Goal: Entertainment & Leisure: Consume media (video, audio)

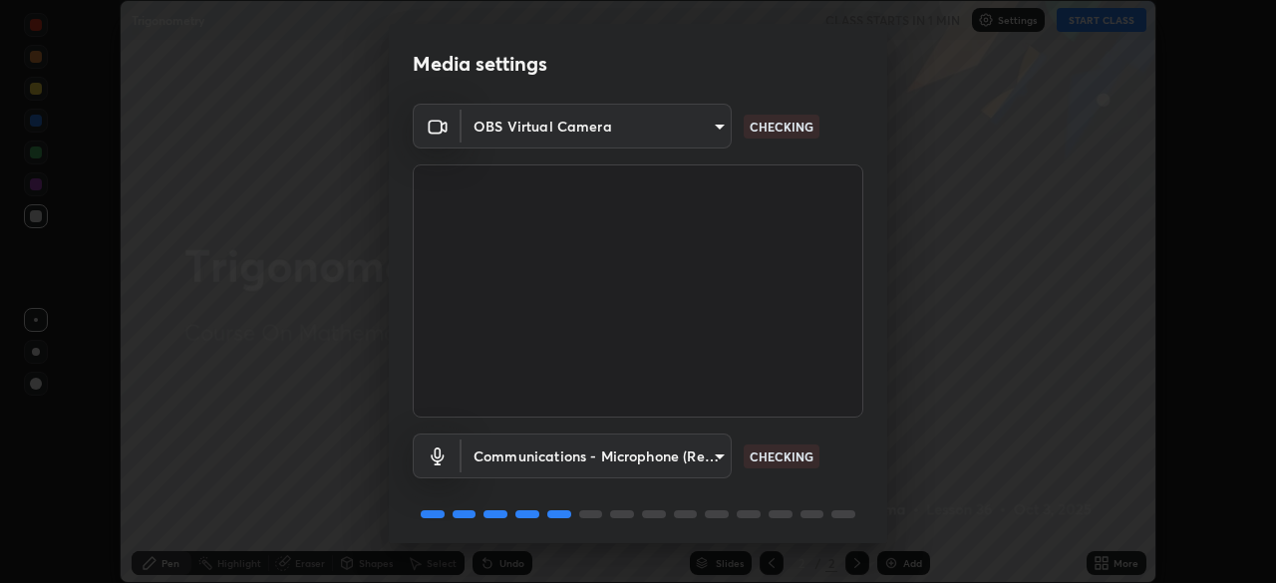
scroll to position [71, 0]
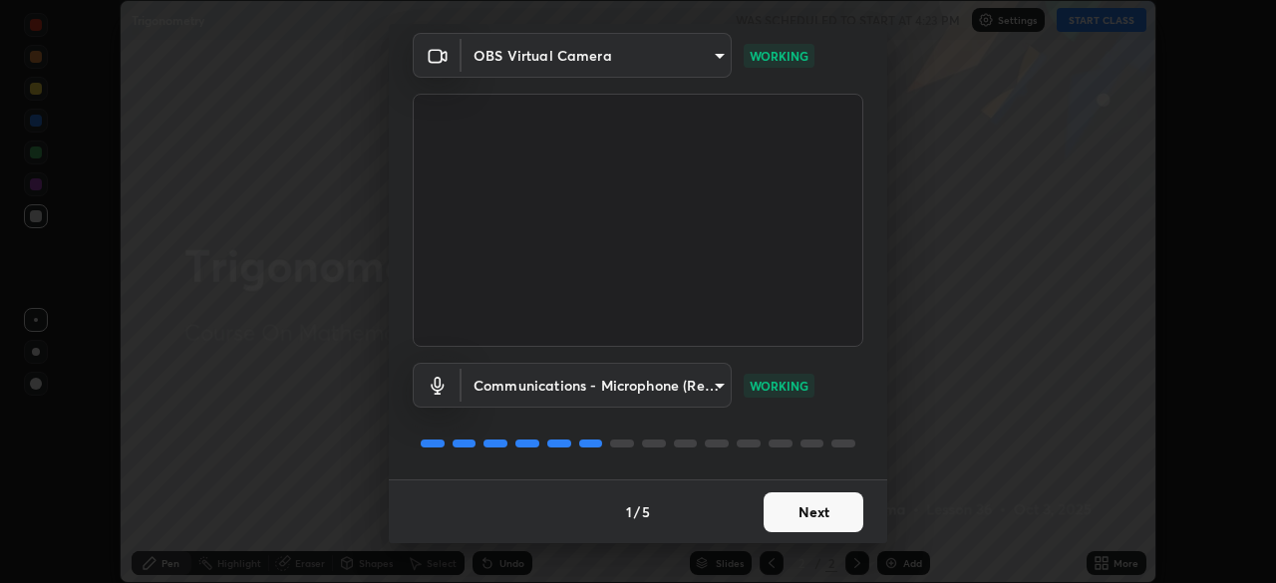
click at [803, 494] on button "Next" at bounding box center [814, 513] width 100 height 40
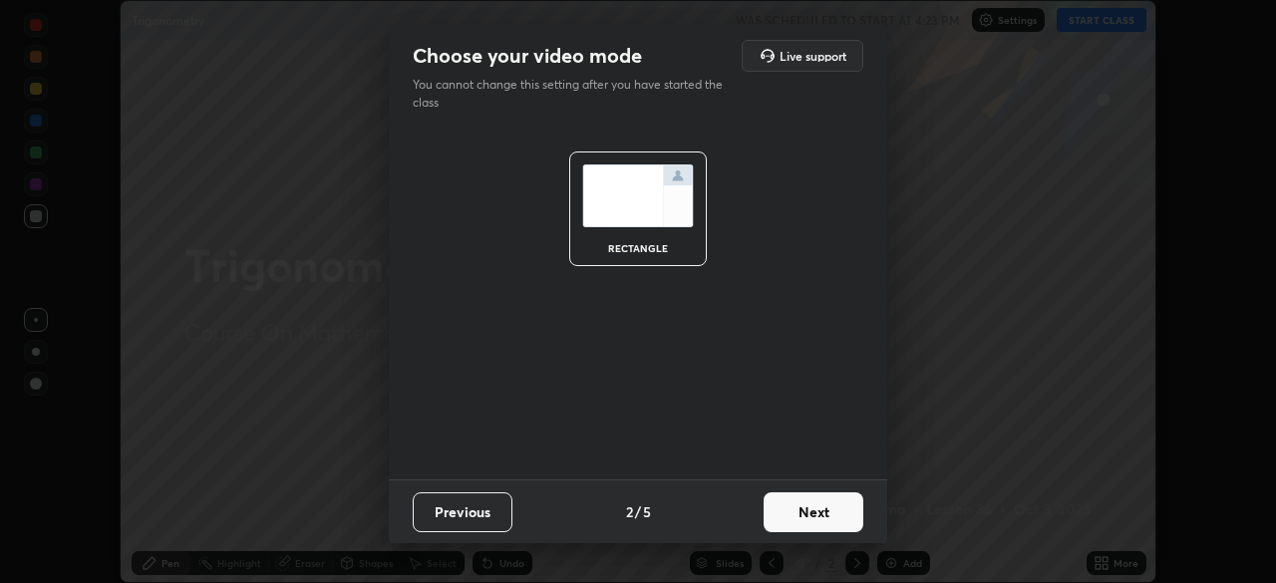
scroll to position [0, 0]
click at [807, 499] on button "Next" at bounding box center [814, 513] width 100 height 40
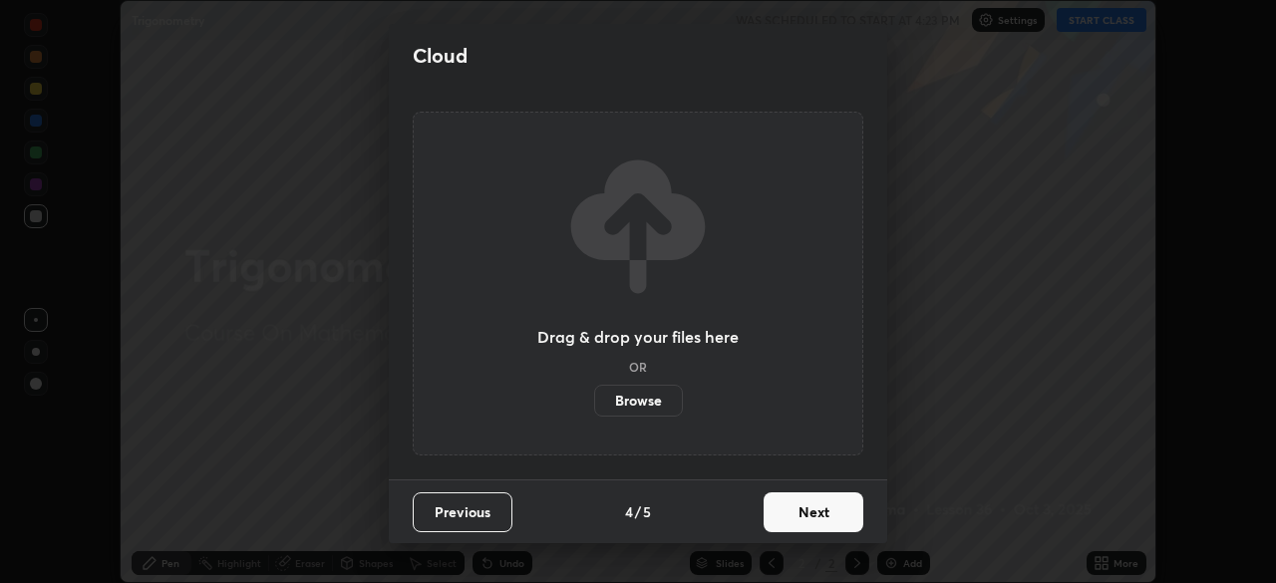
click at [804, 509] on button "Next" at bounding box center [814, 513] width 100 height 40
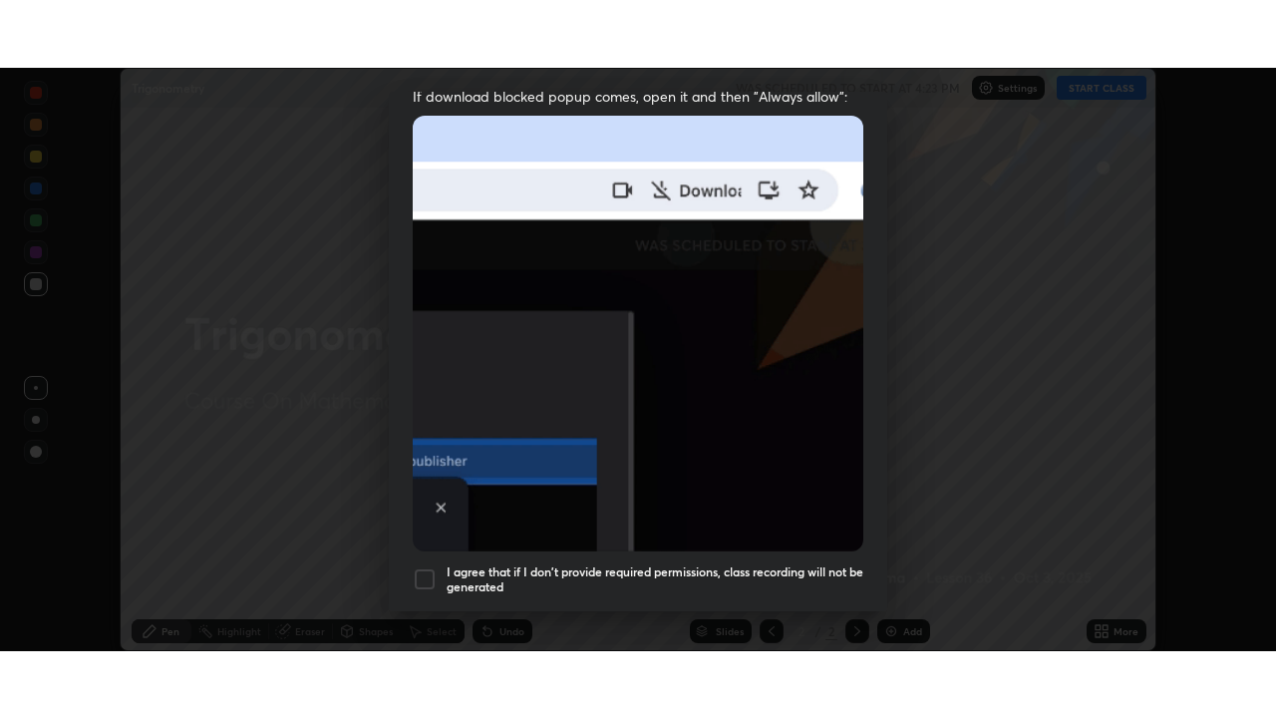
scroll to position [478, 0]
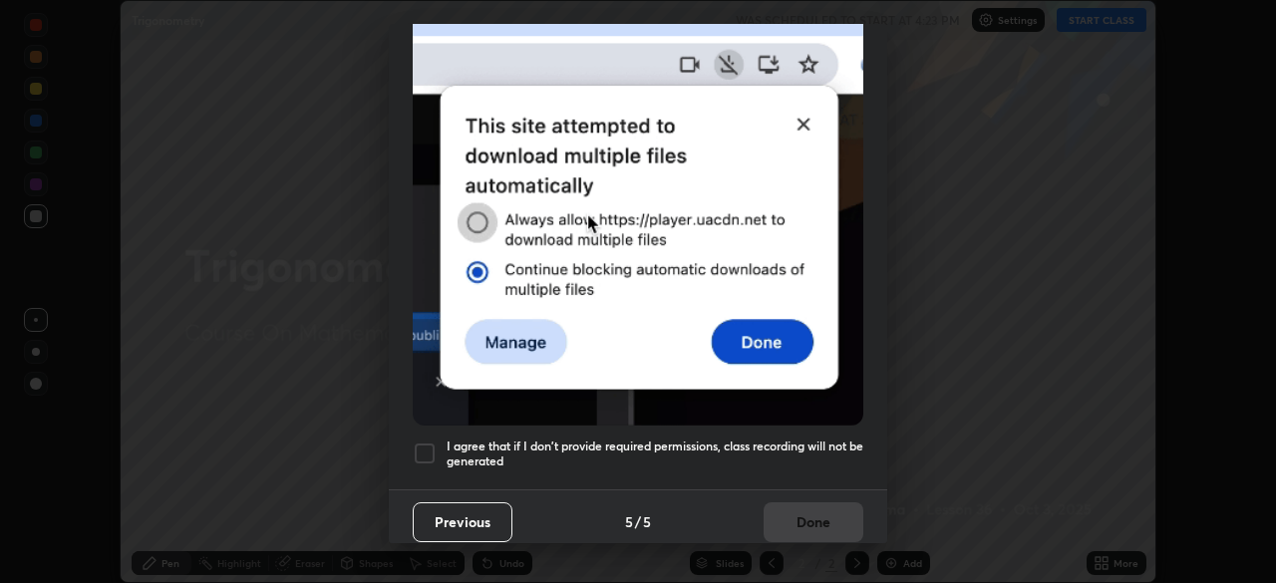
click at [427, 450] on div at bounding box center [425, 454] width 24 height 24
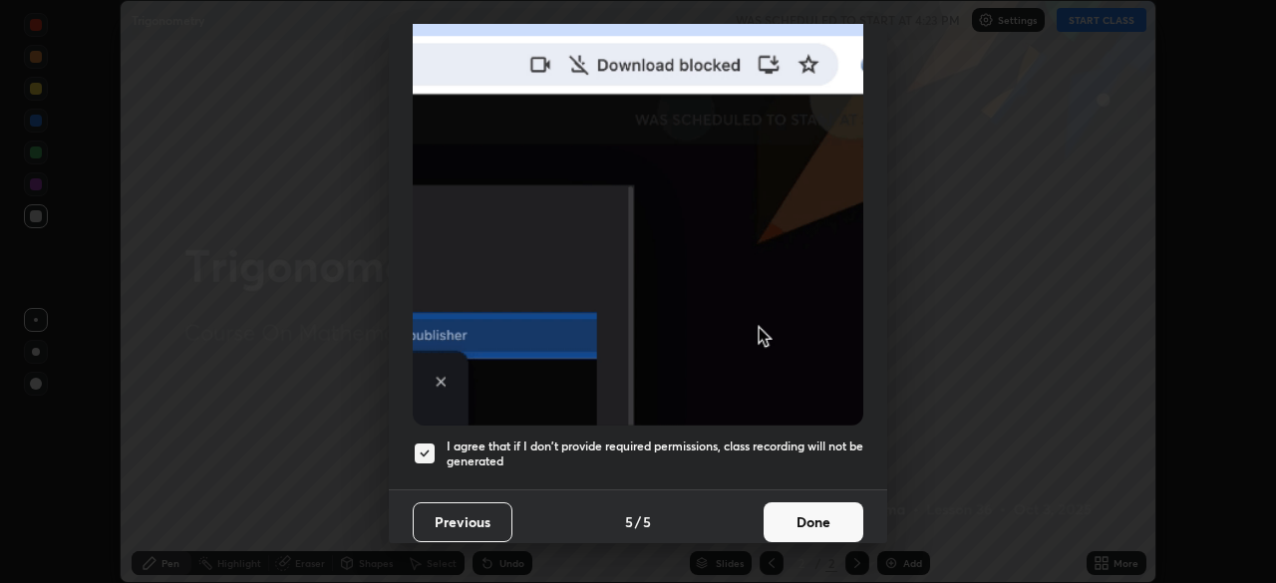
click at [794, 513] on button "Done" at bounding box center [814, 522] width 100 height 40
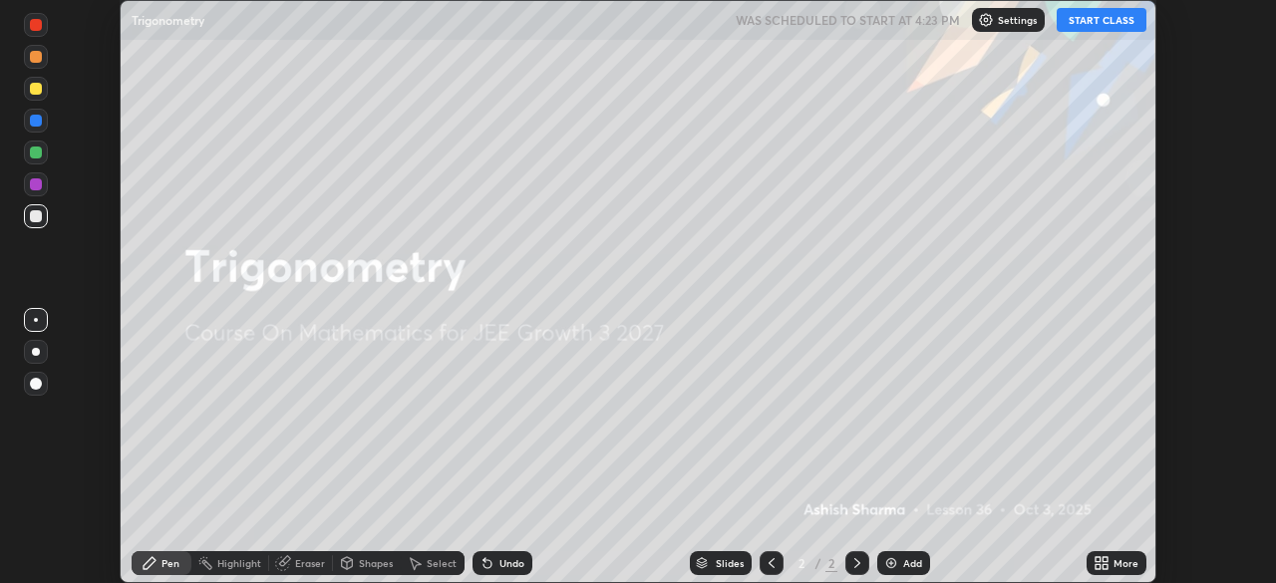
click at [1085, 21] on button "START CLASS" at bounding box center [1102, 20] width 90 height 24
click at [1076, 22] on img "button" at bounding box center [1081, 20] width 16 height 16
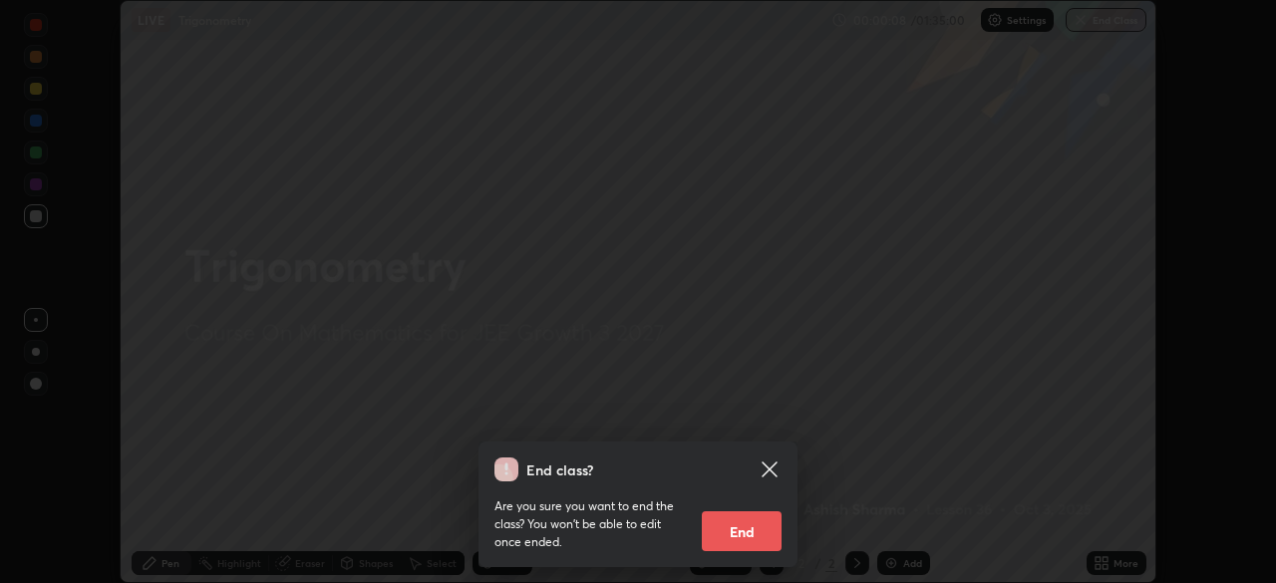
click at [772, 461] on icon at bounding box center [770, 470] width 24 height 24
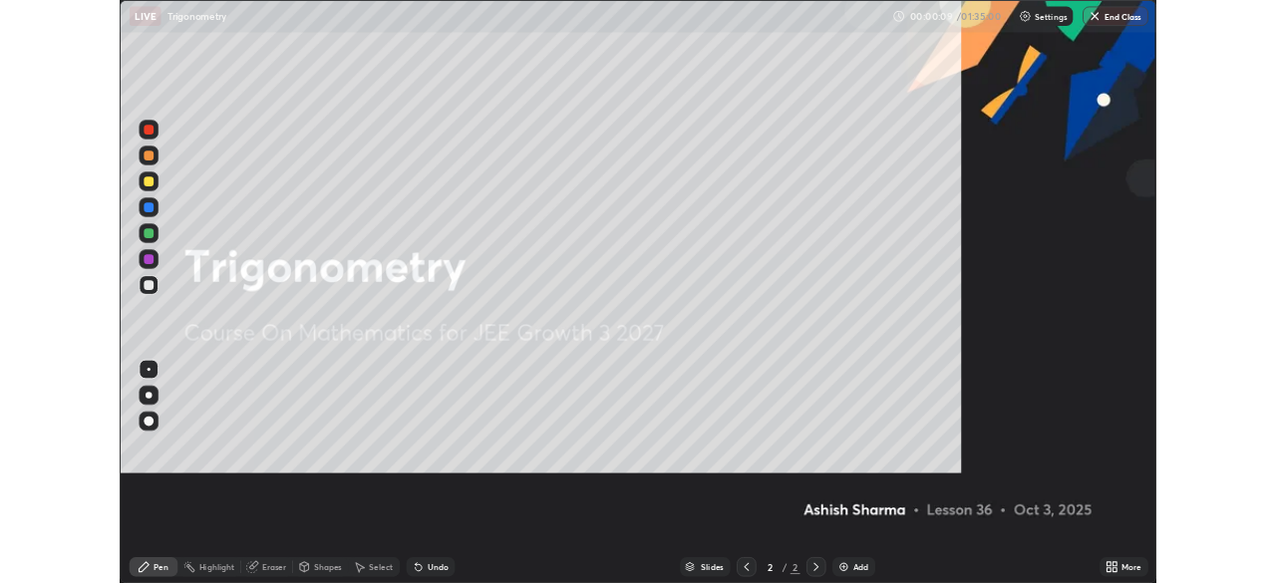
scroll to position [718, 1276]
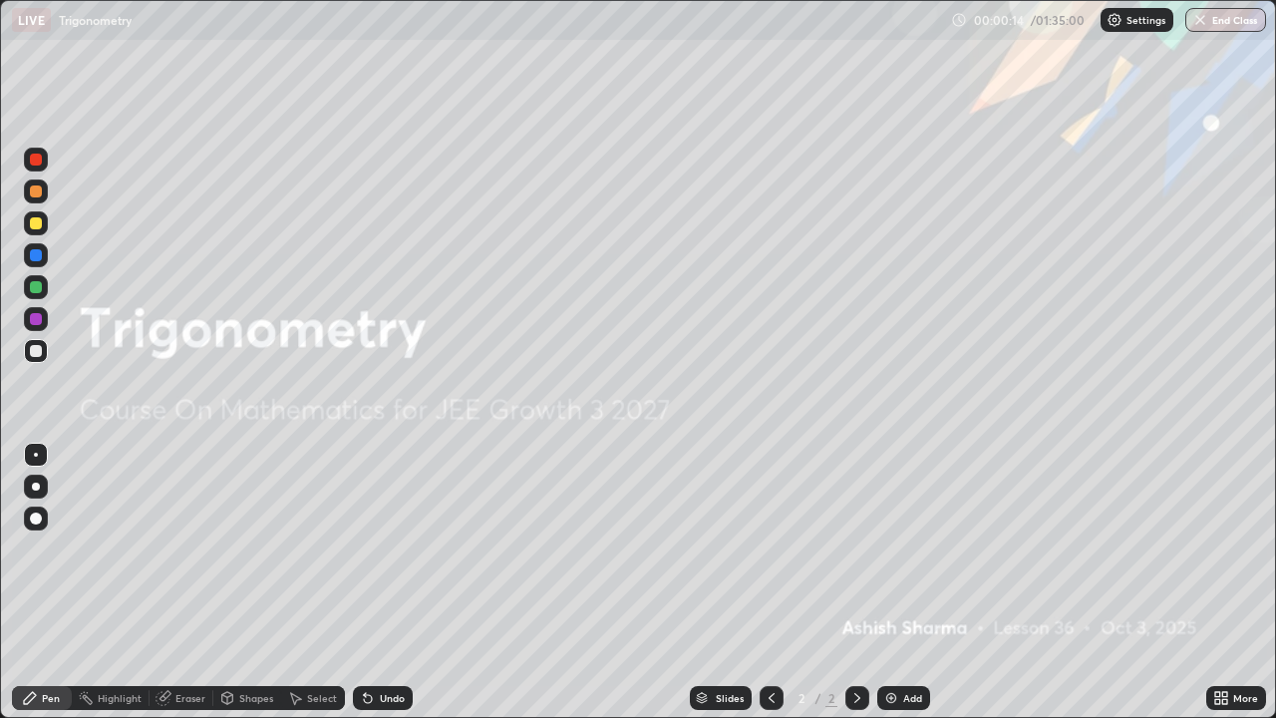
click at [1219, 582] on icon at bounding box center [1217, 701] width 5 height 5
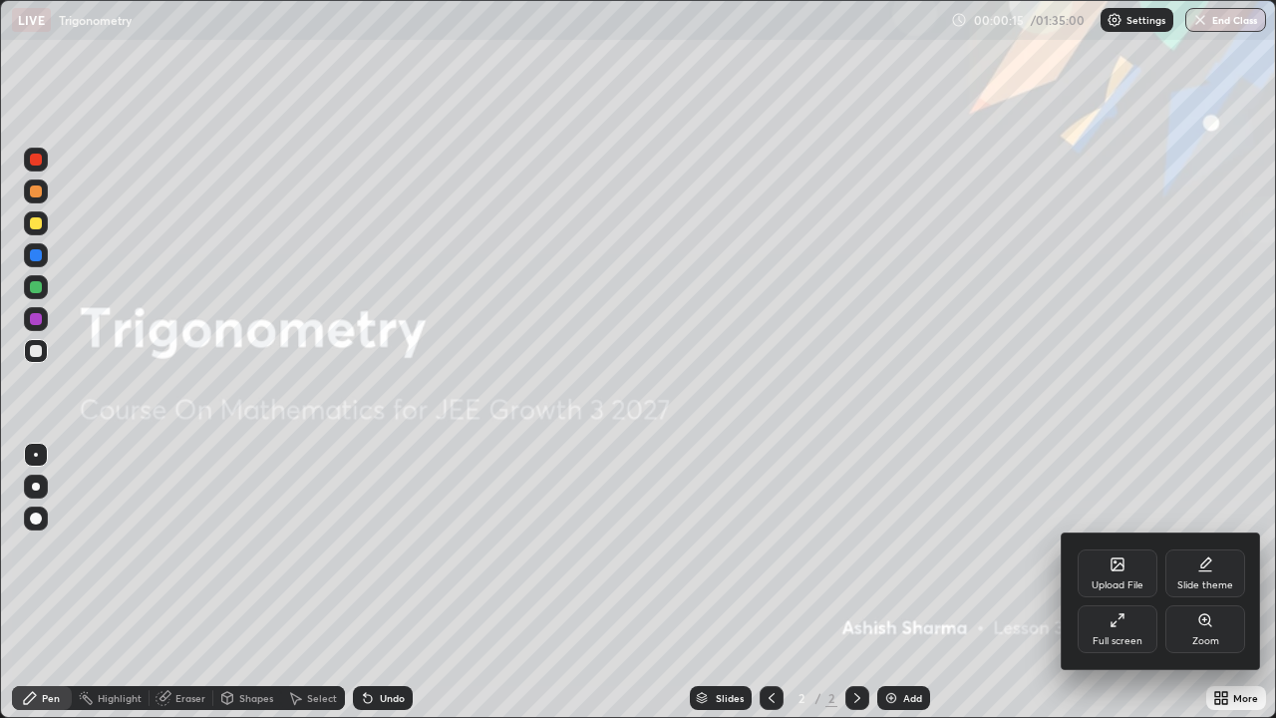
click at [1104, 582] on div "Full screen" at bounding box center [1118, 629] width 80 height 48
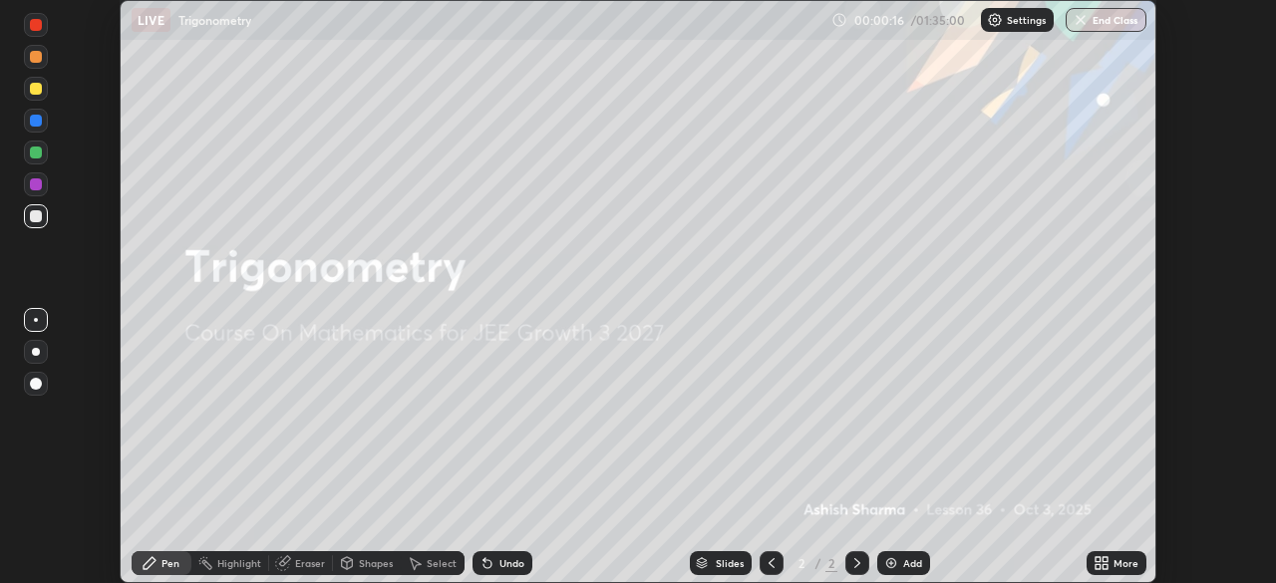
scroll to position [99117, 98424]
click at [1104, 18] on button "End Class" at bounding box center [1106, 20] width 81 height 24
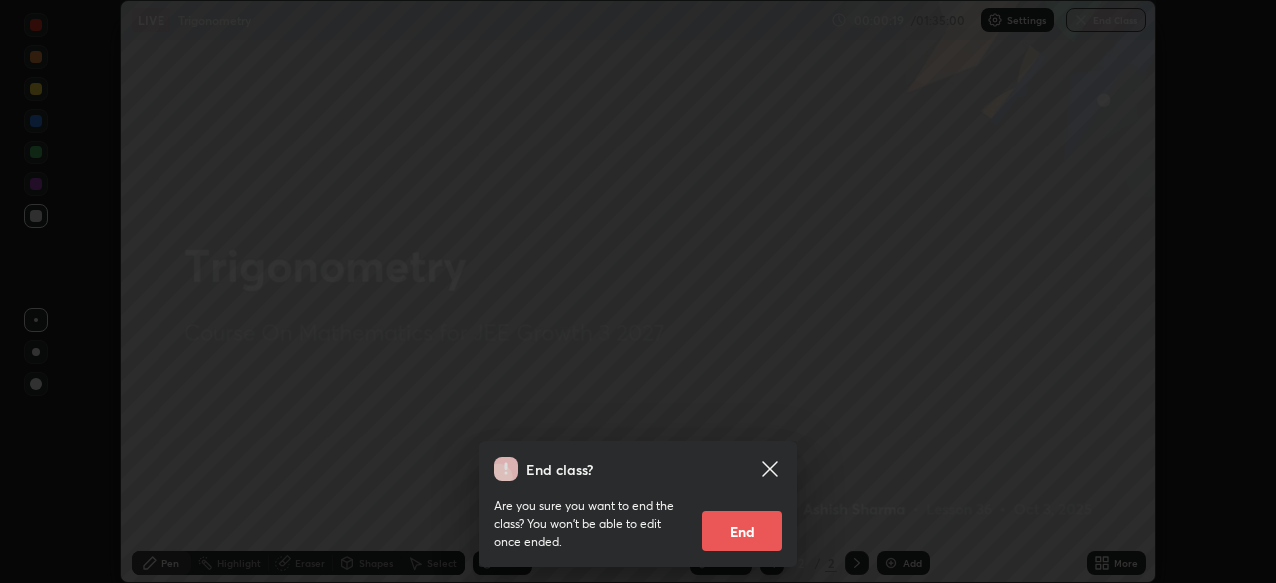
click at [748, 530] on button "End" at bounding box center [742, 531] width 80 height 40
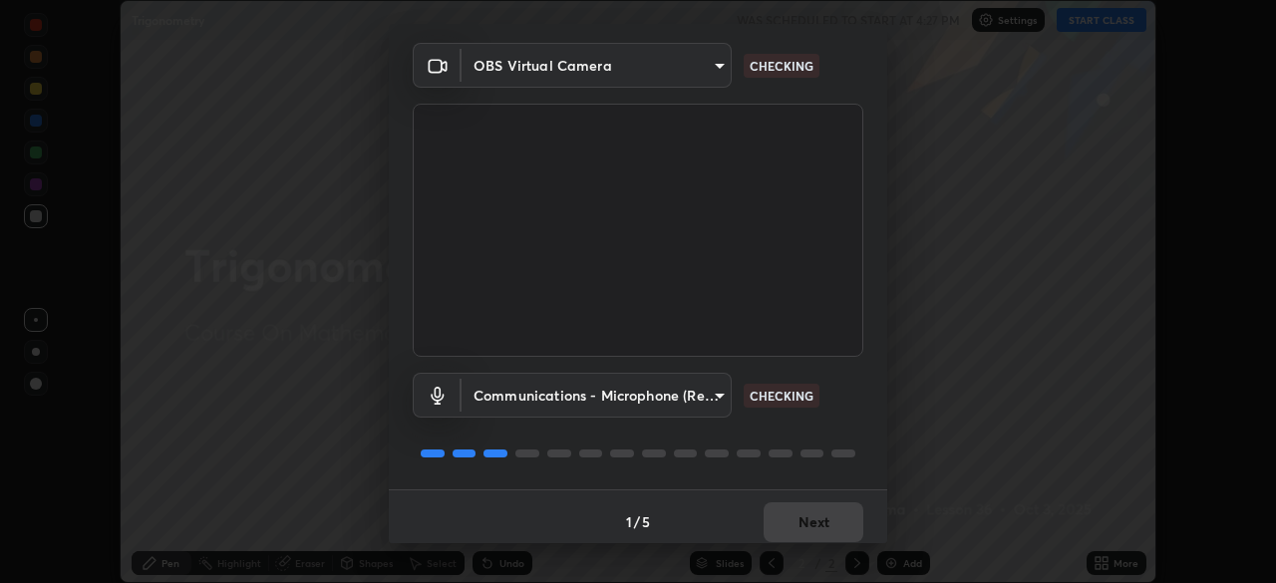
scroll to position [71, 0]
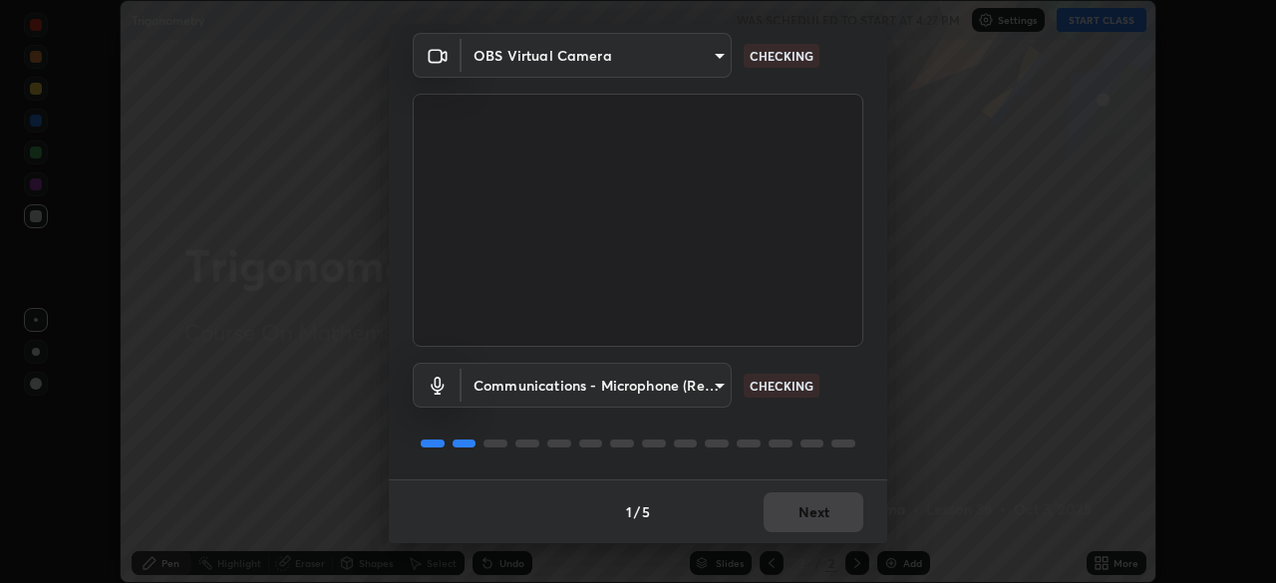
click at [680, 391] on body "Erase all Trigonometry WAS SCHEDULED TO START AT 4:27 PM Settings START CLASS S…" at bounding box center [638, 291] width 1276 height 583
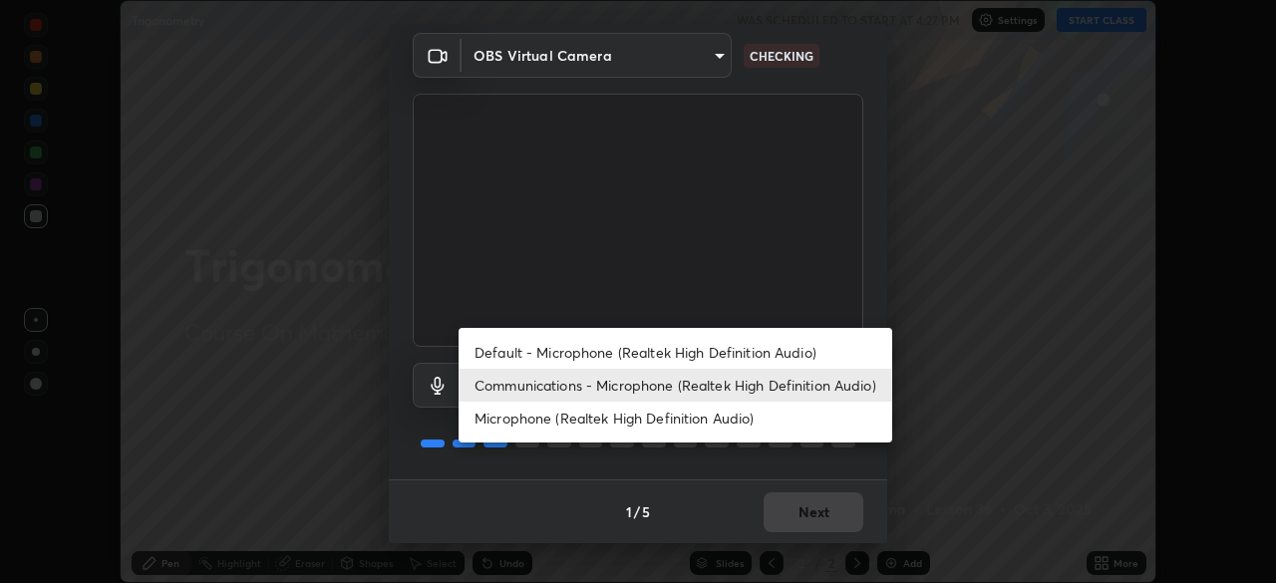
click at [680, 386] on li "Communications - Microphone (Realtek High Definition Audio)" at bounding box center [676, 385] width 434 height 33
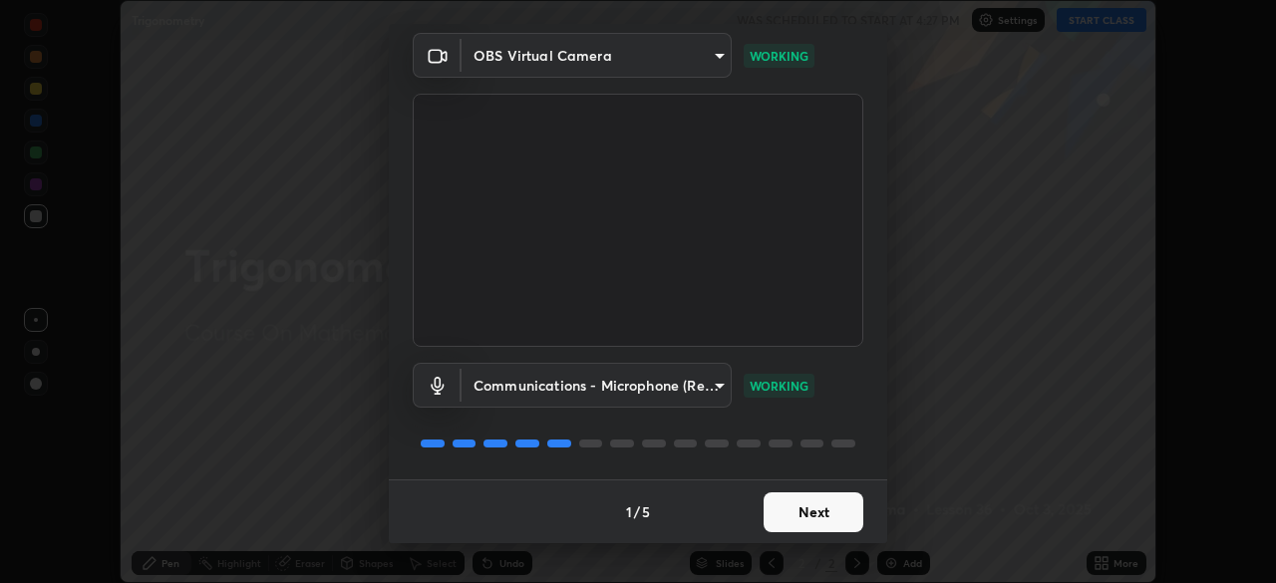
click at [802, 516] on button "Next" at bounding box center [814, 513] width 100 height 40
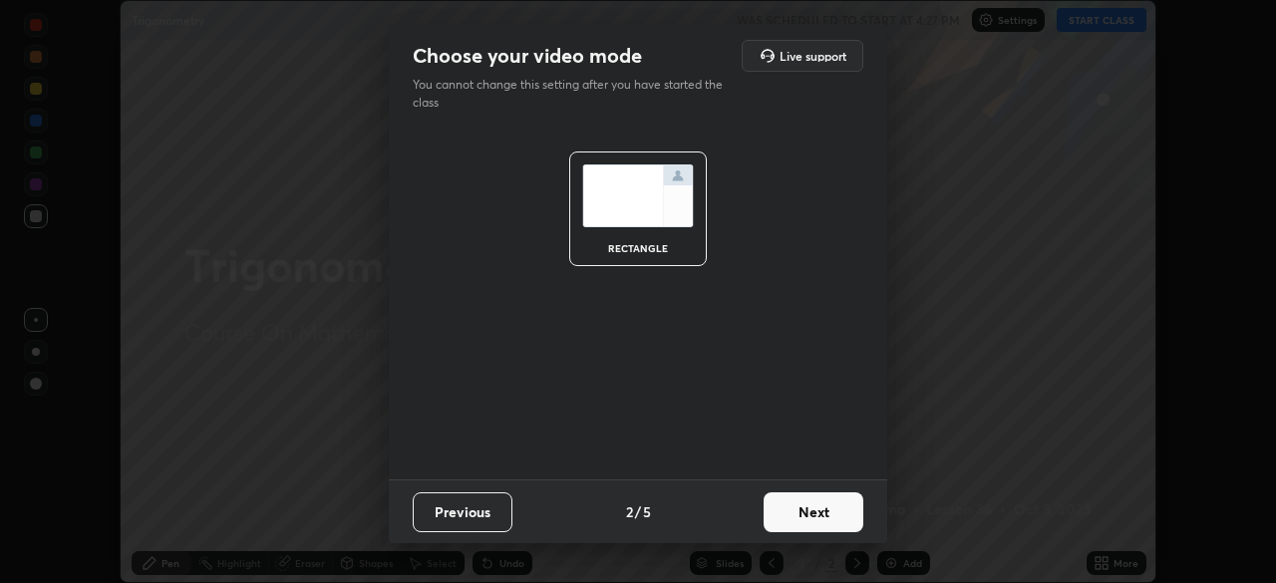
scroll to position [0, 0]
click at [803, 513] on button "Next" at bounding box center [814, 513] width 100 height 40
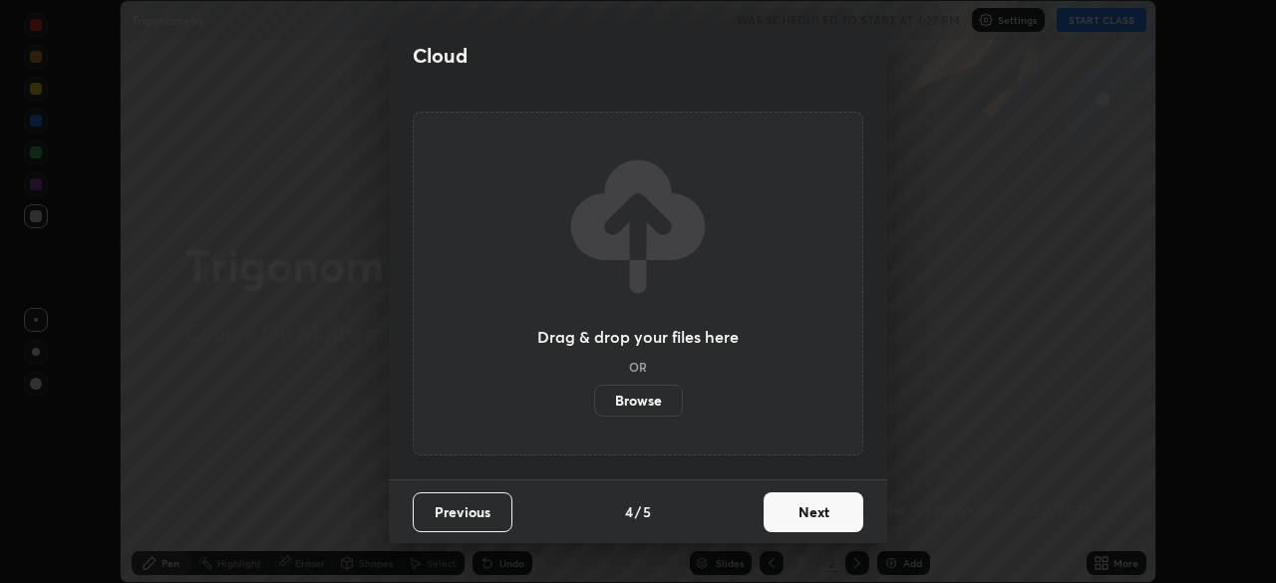
click at [801, 521] on button "Next" at bounding box center [814, 513] width 100 height 40
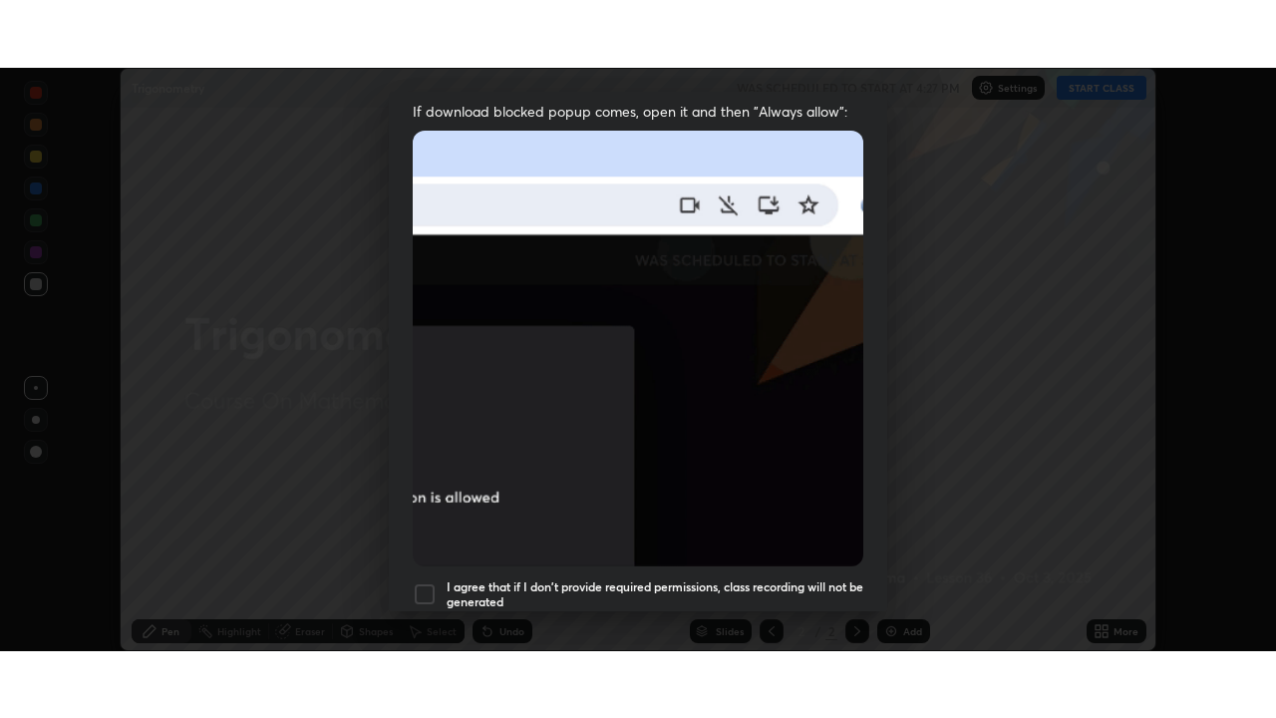
scroll to position [478, 0]
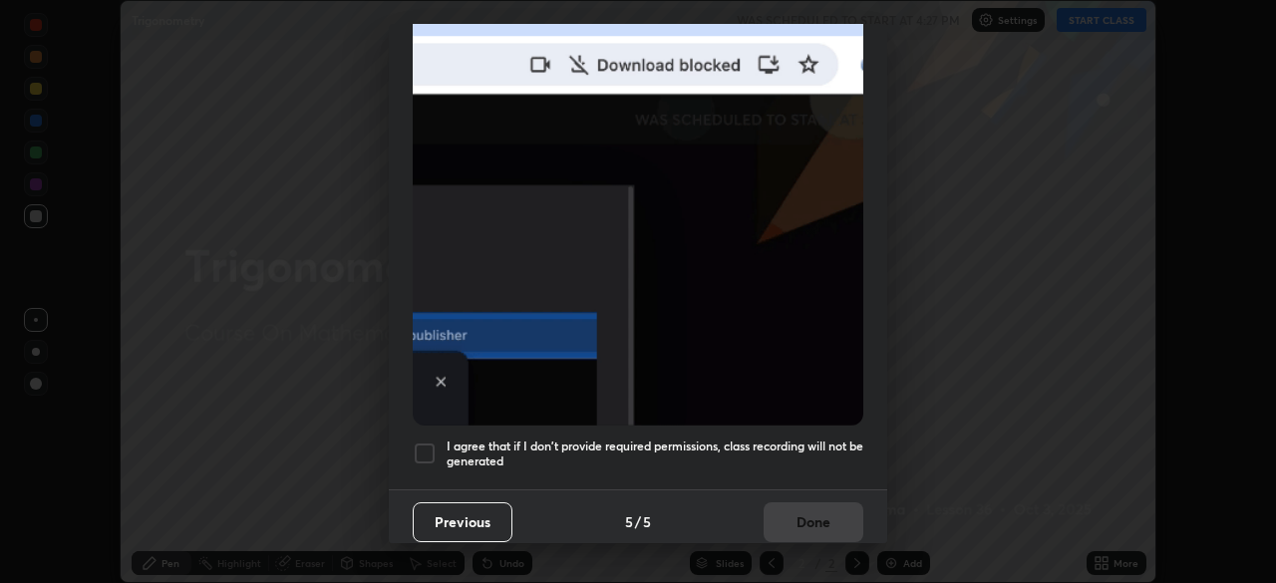
click at [766, 439] on h5 "I agree that if I don't provide required permissions, class recording will not …" at bounding box center [655, 454] width 417 height 31
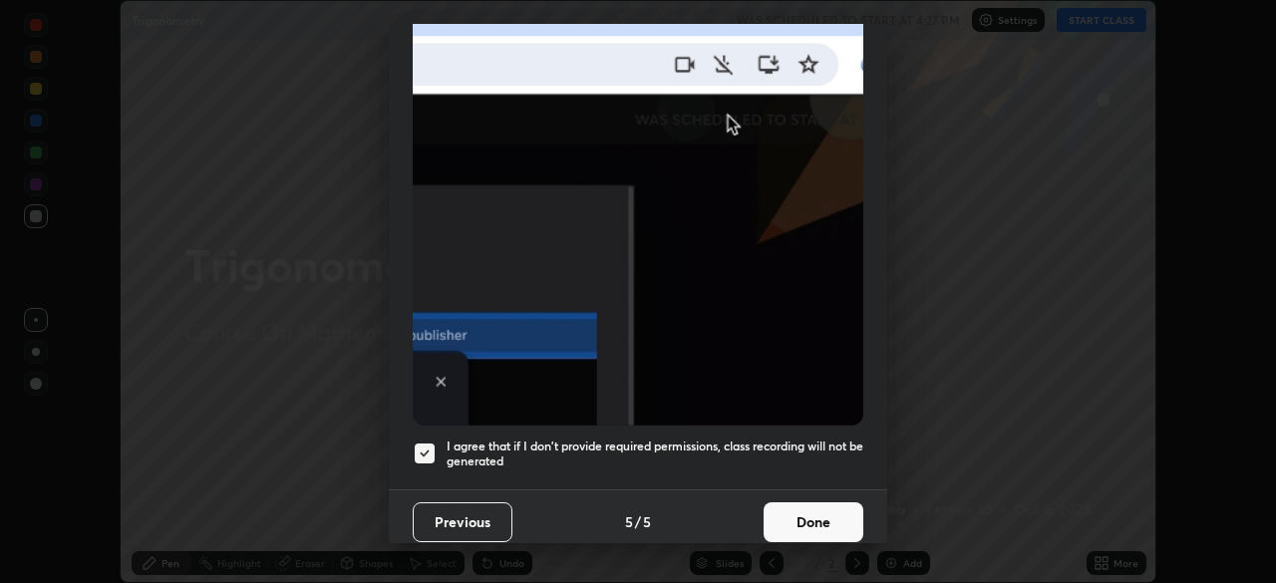
click at [792, 511] on button "Done" at bounding box center [814, 522] width 100 height 40
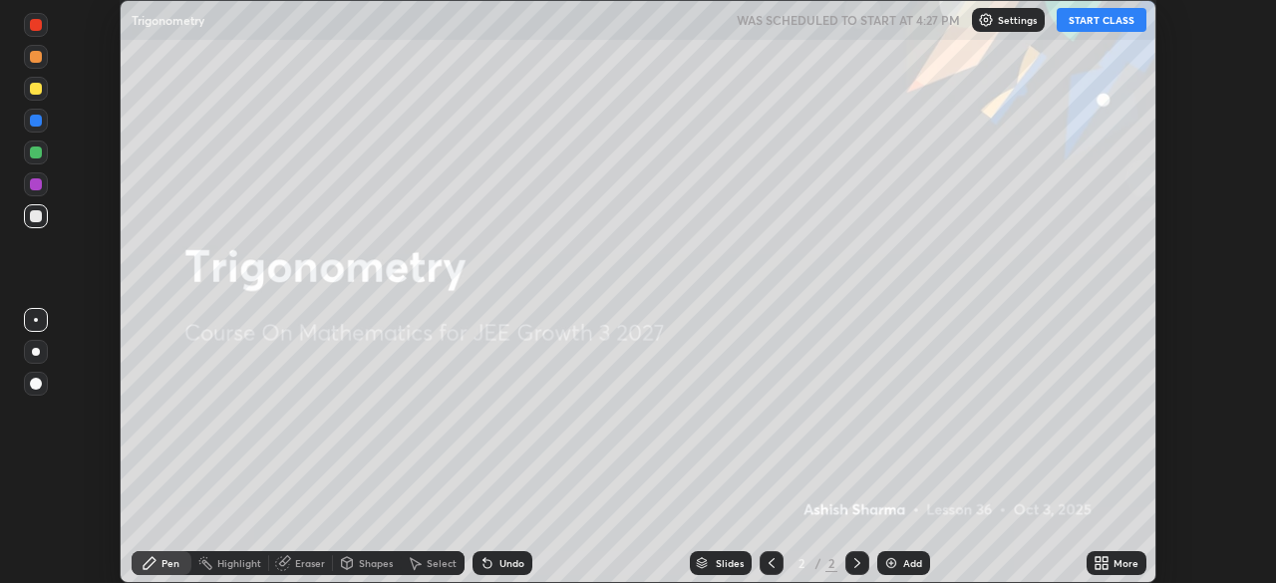
click at [1105, 565] on icon at bounding box center [1105, 566] width 5 height 5
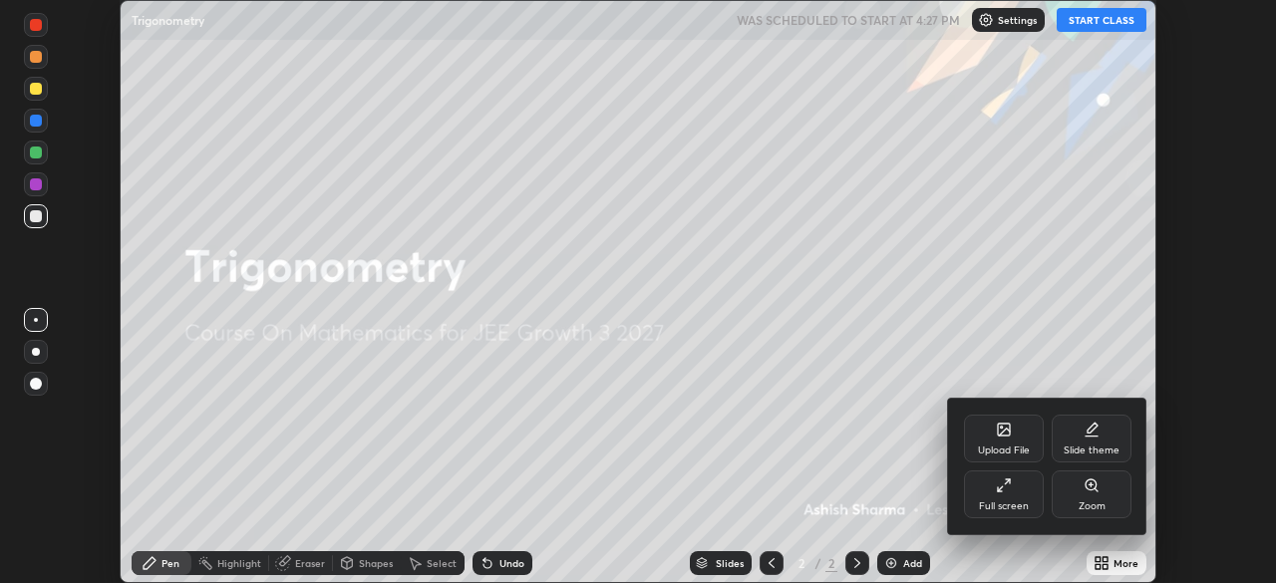
click at [985, 494] on div "Full screen" at bounding box center [1004, 495] width 80 height 48
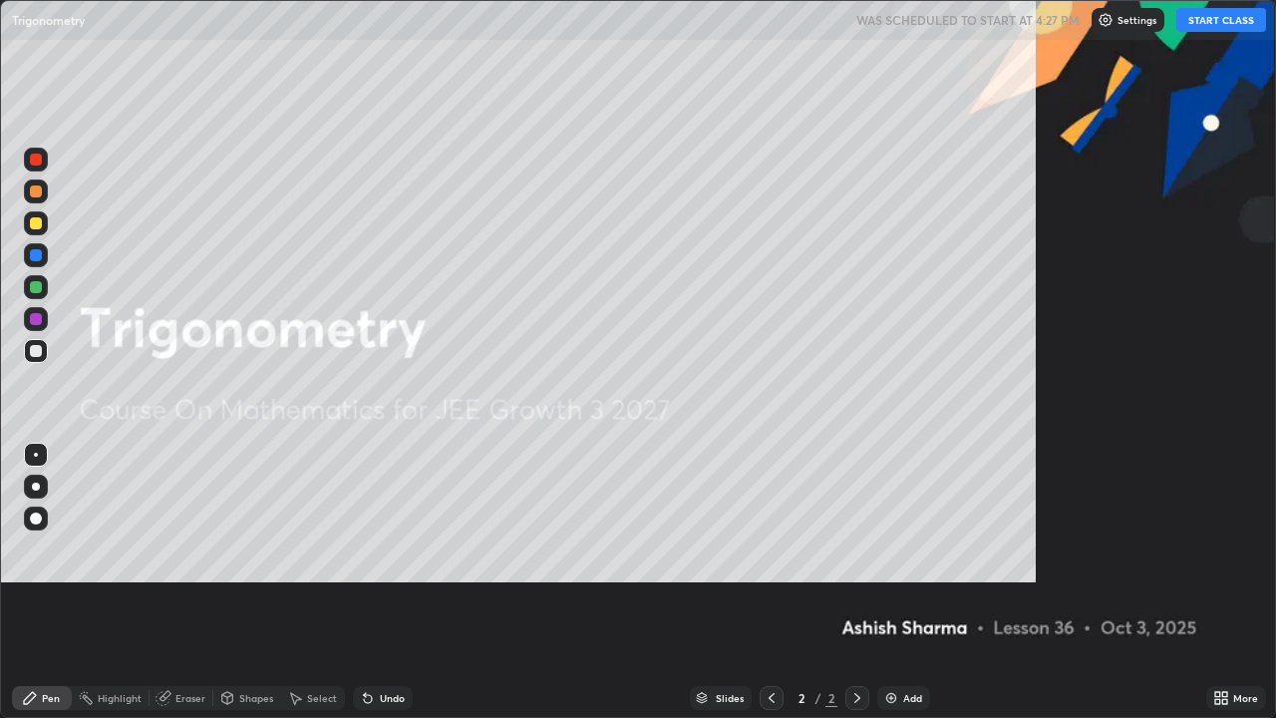
scroll to position [718, 1276]
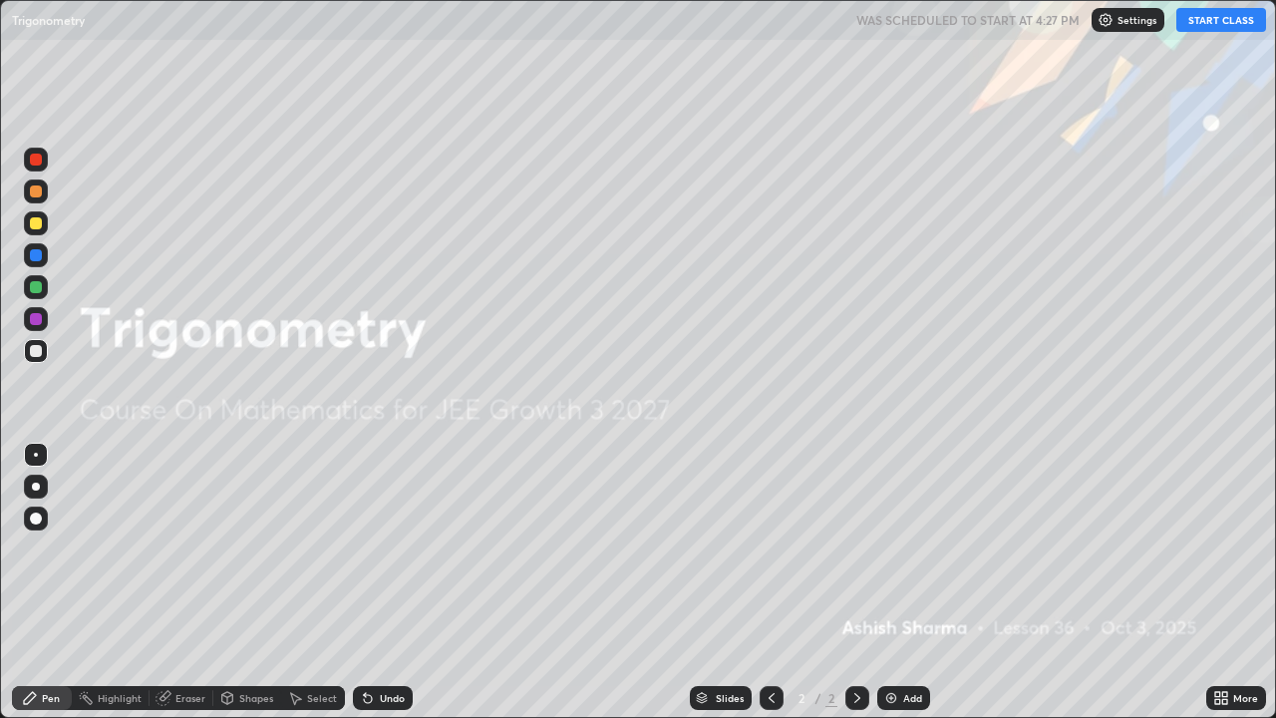
click at [1210, 24] on button "START CLASS" at bounding box center [1221, 20] width 90 height 24
click at [909, 582] on div "Add" at bounding box center [912, 698] width 19 height 10
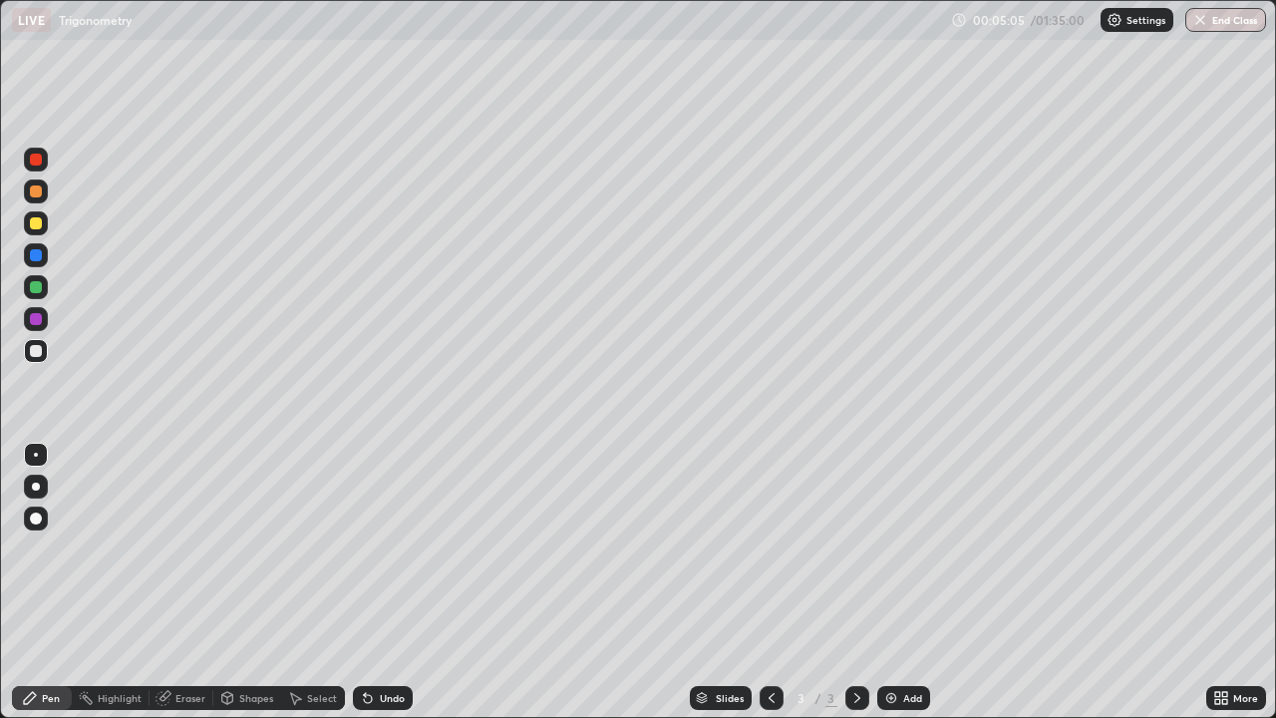
click at [897, 582] on div "Add" at bounding box center [903, 698] width 53 height 24
click at [35, 288] on div at bounding box center [36, 287] width 12 height 12
click at [16, 582] on div "Erase all" at bounding box center [36, 359] width 48 height 638
click at [35, 352] on div at bounding box center [36, 351] width 12 height 12
click at [911, 582] on div "Add" at bounding box center [912, 698] width 19 height 10
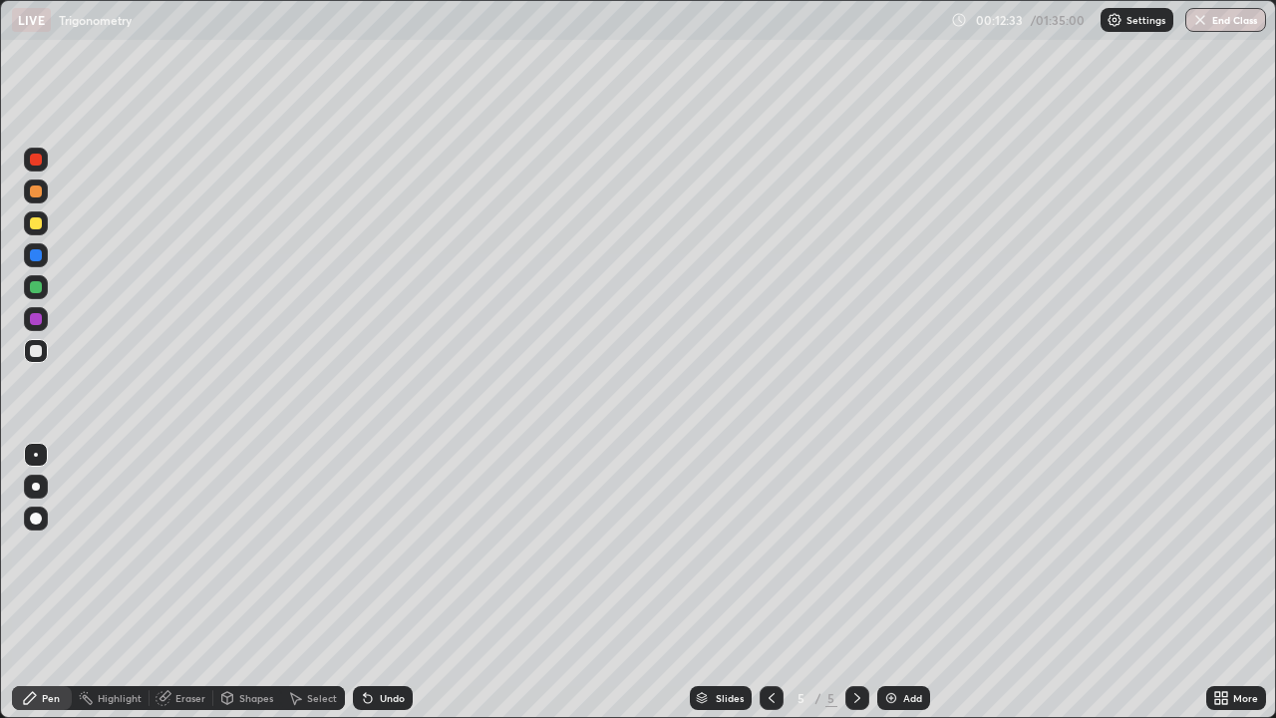
click at [392, 582] on div "Undo" at bounding box center [392, 698] width 25 height 10
click at [385, 582] on div "Undo" at bounding box center [383, 698] width 60 height 24
click at [777, 582] on icon at bounding box center [772, 698] width 16 height 16
click at [846, 582] on div at bounding box center [857, 698] width 24 height 24
click at [185, 582] on div "Eraser" at bounding box center [190, 698] width 30 height 10
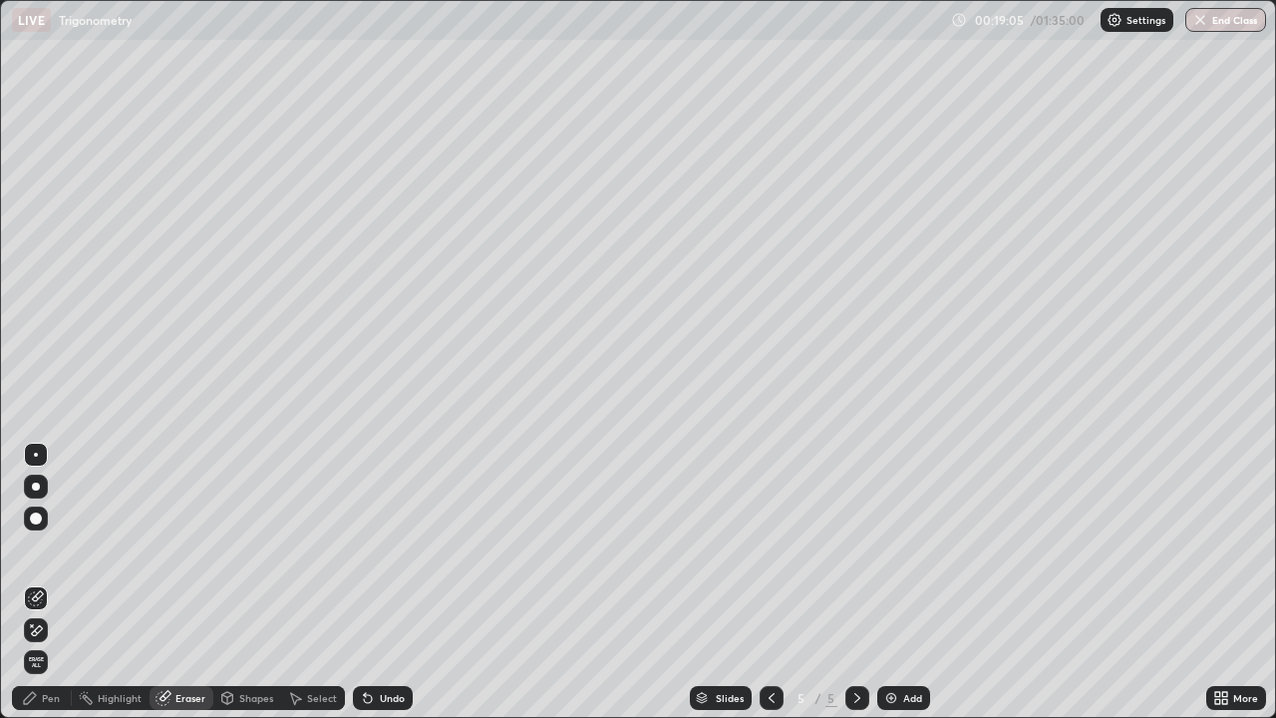
click at [51, 582] on div "Pen" at bounding box center [51, 698] width 18 height 10
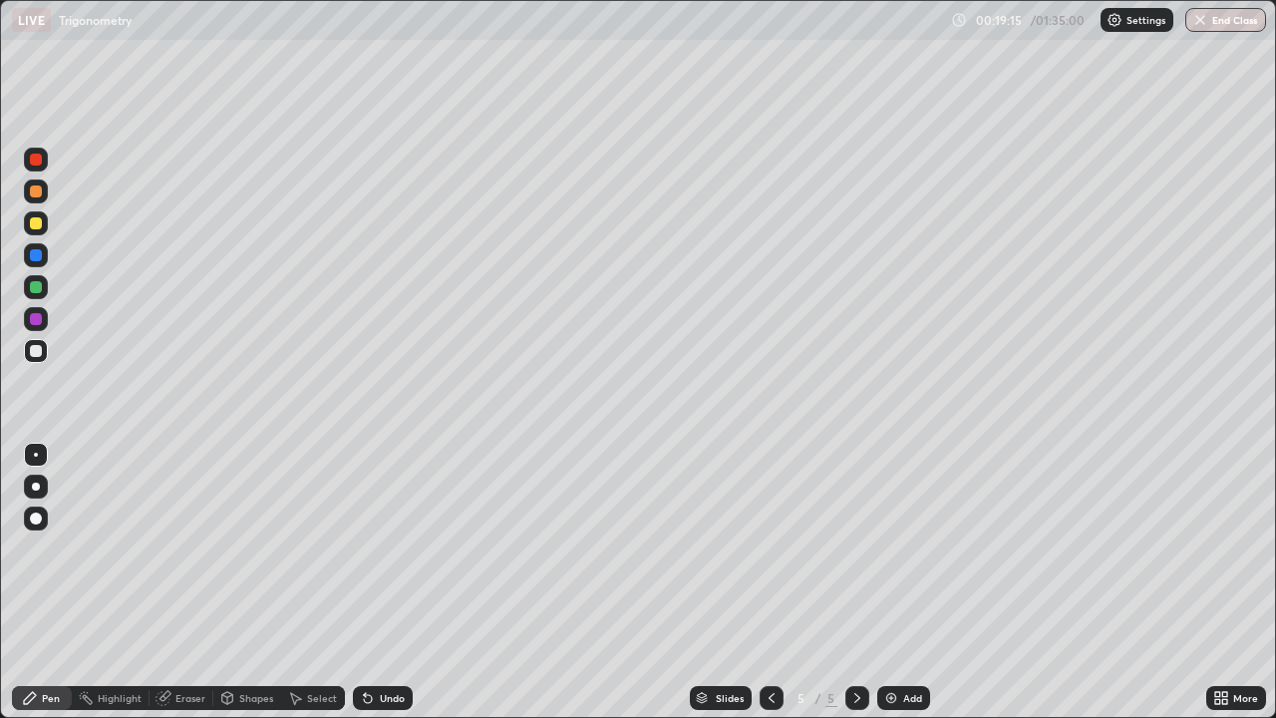
click at [900, 582] on div "Add" at bounding box center [903, 698] width 53 height 24
click at [29, 283] on div at bounding box center [36, 287] width 24 height 24
click at [37, 346] on div at bounding box center [36, 351] width 12 height 12
click at [391, 582] on div "Undo" at bounding box center [392, 698] width 25 height 10
click at [395, 582] on div "Undo" at bounding box center [392, 698] width 25 height 10
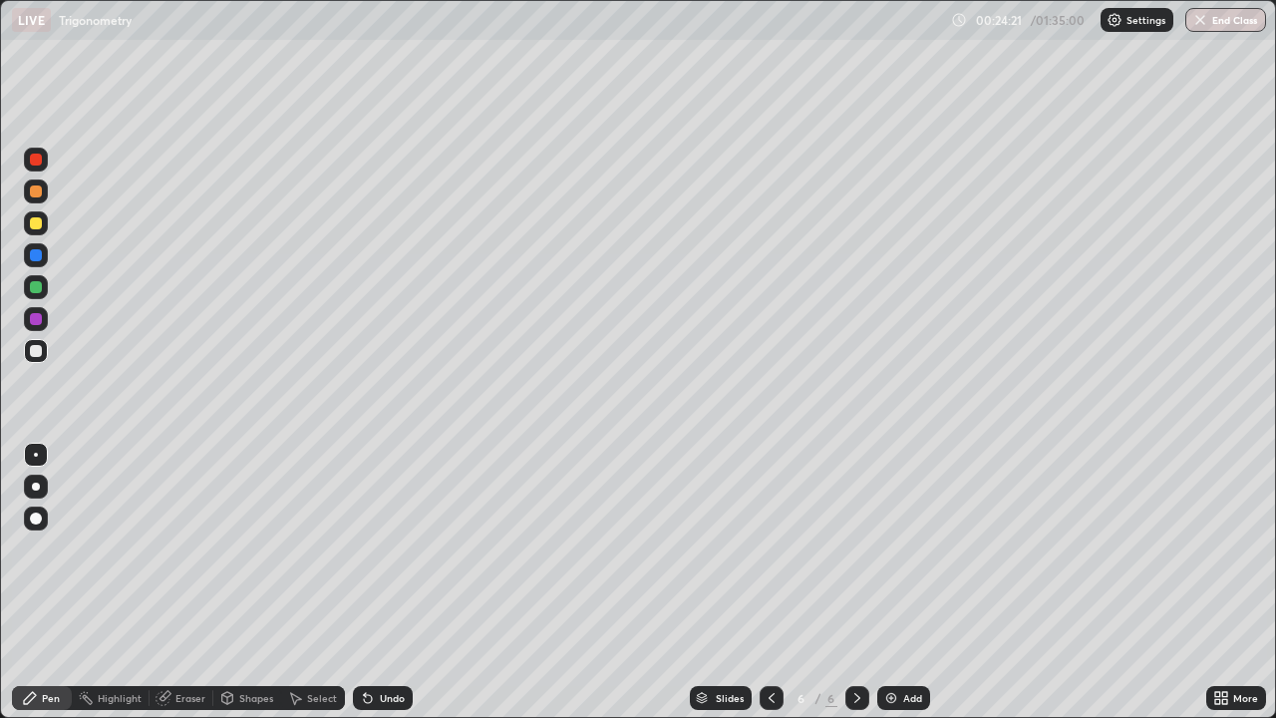
click at [396, 582] on div "Undo" at bounding box center [392, 698] width 25 height 10
click at [399, 582] on div "Undo" at bounding box center [392, 698] width 25 height 10
click at [905, 582] on div "Add" at bounding box center [912, 698] width 19 height 10
click at [766, 582] on icon at bounding box center [772, 698] width 16 height 16
click at [854, 582] on icon at bounding box center [857, 698] width 6 height 10
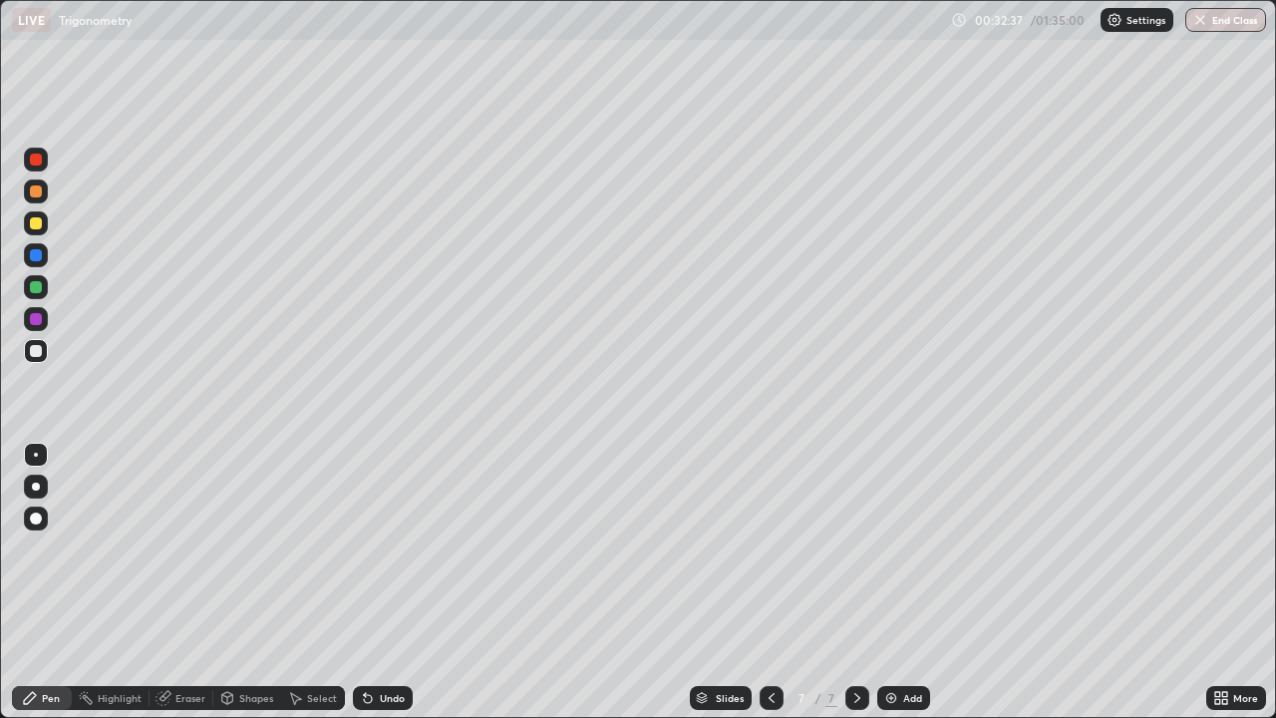
click at [768, 582] on icon at bounding box center [772, 698] width 16 height 16
click at [853, 582] on icon at bounding box center [857, 698] width 16 height 16
click at [908, 582] on div "Add" at bounding box center [912, 698] width 19 height 10
click at [769, 582] on icon at bounding box center [772, 698] width 16 height 16
click at [770, 582] on icon at bounding box center [772, 698] width 16 height 16
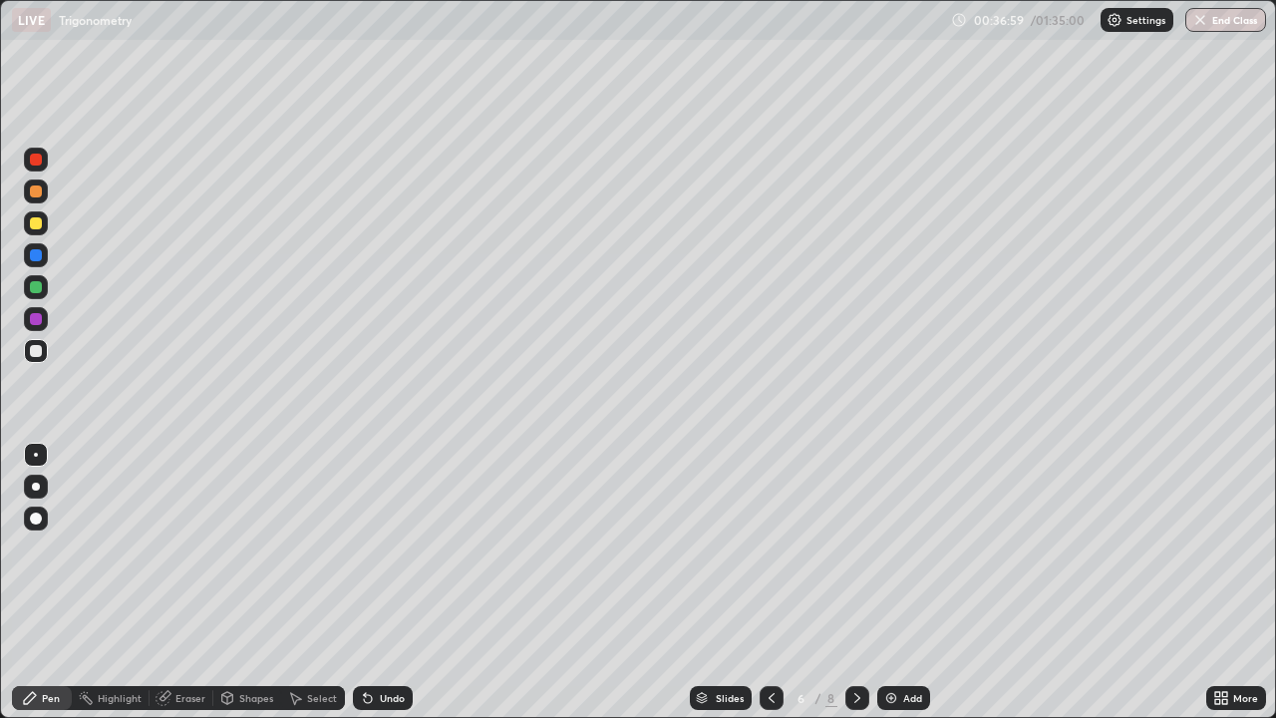
click at [772, 582] on icon at bounding box center [772, 698] width 16 height 16
click at [770, 582] on icon at bounding box center [772, 698] width 16 height 16
click at [852, 582] on icon at bounding box center [857, 698] width 16 height 16
click at [853, 582] on icon at bounding box center [857, 698] width 16 height 16
click at [855, 582] on icon at bounding box center [857, 698] width 16 height 16
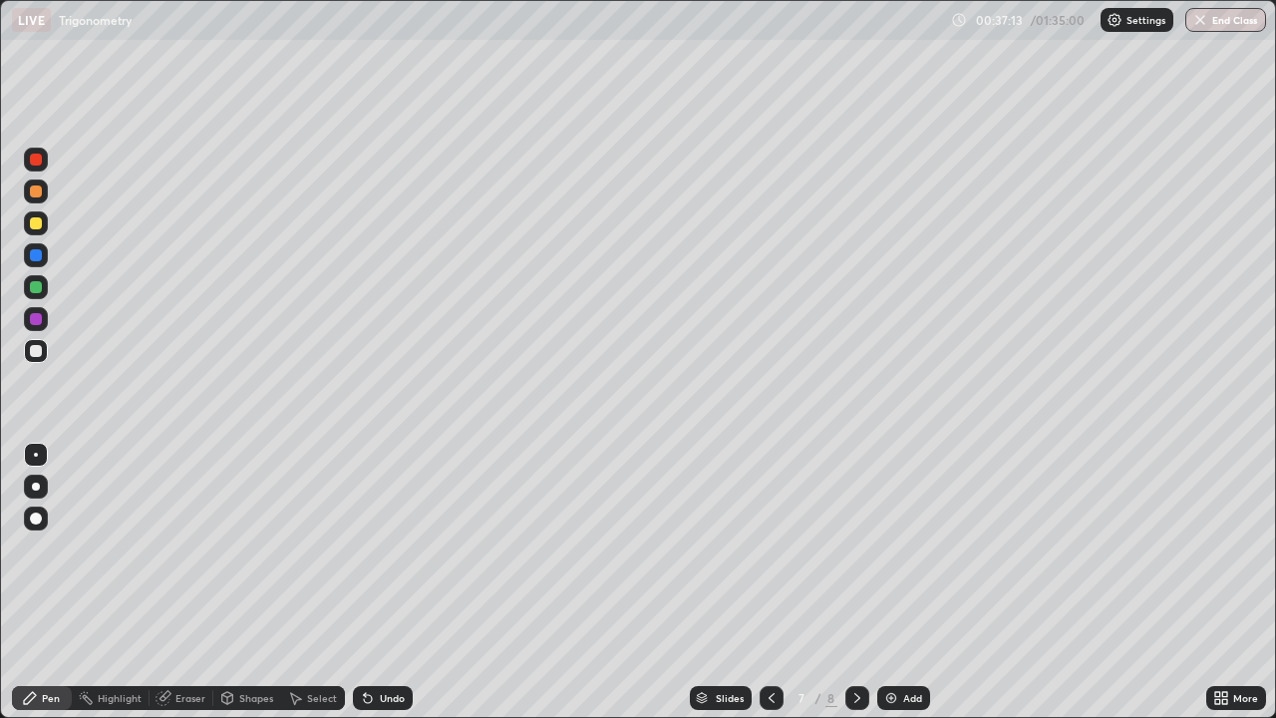
click at [855, 582] on icon at bounding box center [857, 698] width 16 height 16
click at [852, 582] on icon at bounding box center [857, 698] width 16 height 16
click at [855, 582] on icon at bounding box center [857, 698] width 16 height 16
click at [387, 582] on div "Undo" at bounding box center [392, 698] width 25 height 10
click at [390, 582] on div "Undo" at bounding box center [392, 698] width 25 height 10
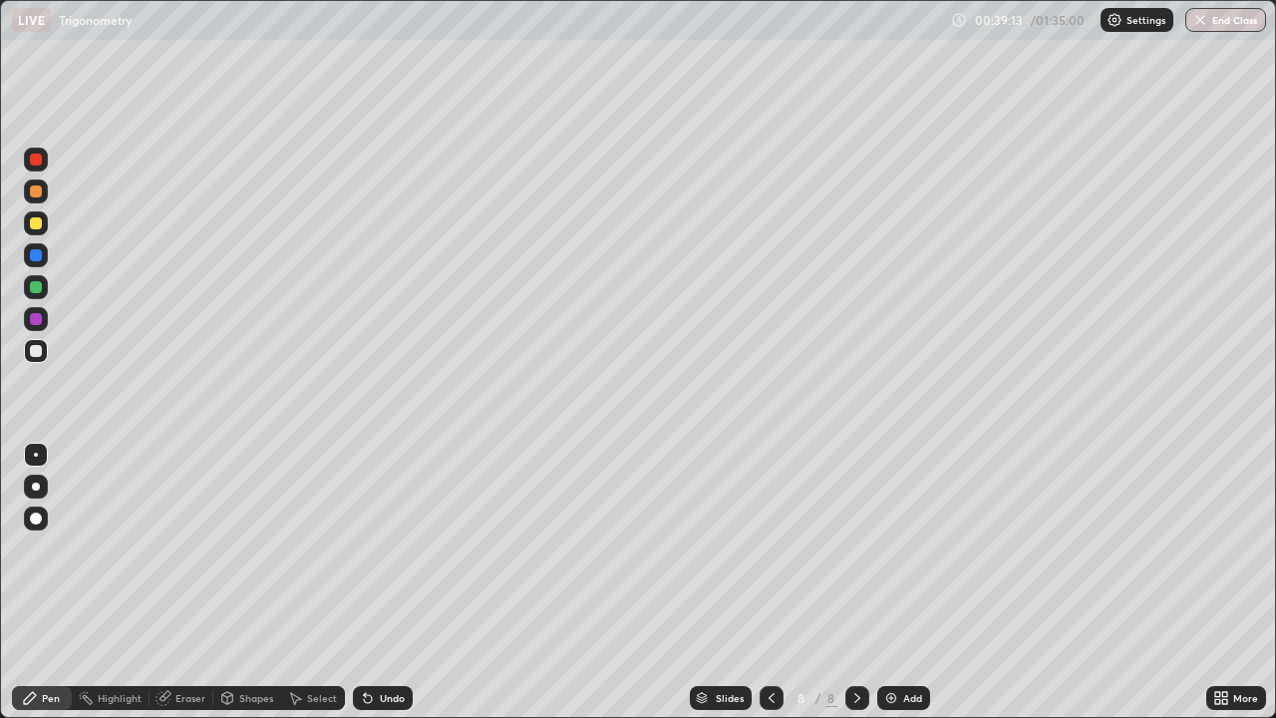
click at [388, 582] on div "Undo" at bounding box center [392, 698] width 25 height 10
click at [27, 288] on div at bounding box center [36, 287] width 24 height 24
click at [391, 582] on div "Undo" at bounding box center [392, 698] width 25 height 10
click at [898, 582] on div "Add" at bounding box center [903, 698] width 53 height 24
click at [37, 347] on div at bounding box center [36, 351] width 12 height 12
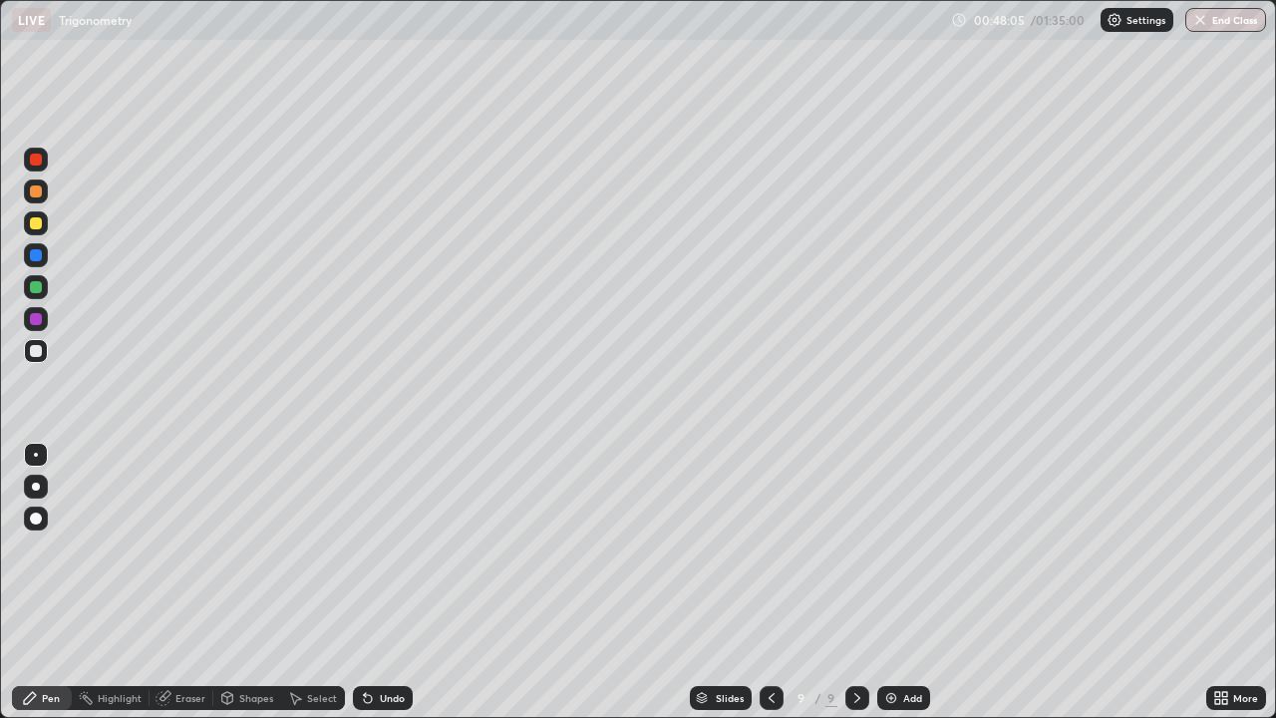
click at [37, 295] on div at bounding box center [36, 287] width 24 height 24
click at [389, 582] on div "Undo" at bounding box center [392, 698] width 25 height 10
click at [908, 582] on div "Add" at bounding box center [912, 698] width 19 height 10
click at [35, 349] on div at bounding box center [36, 351] width 12 height 12
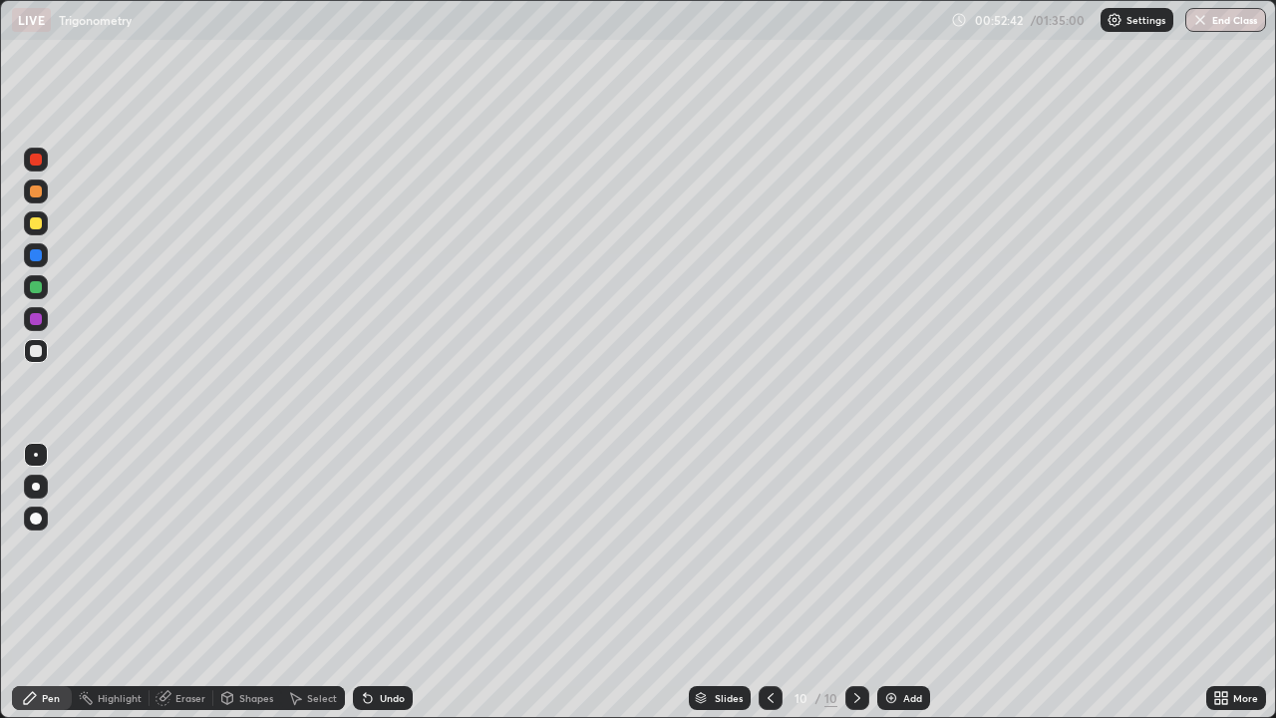
click at [189, 582] on div "Eraser" at bounding box center [182, 698] width 64 height 24
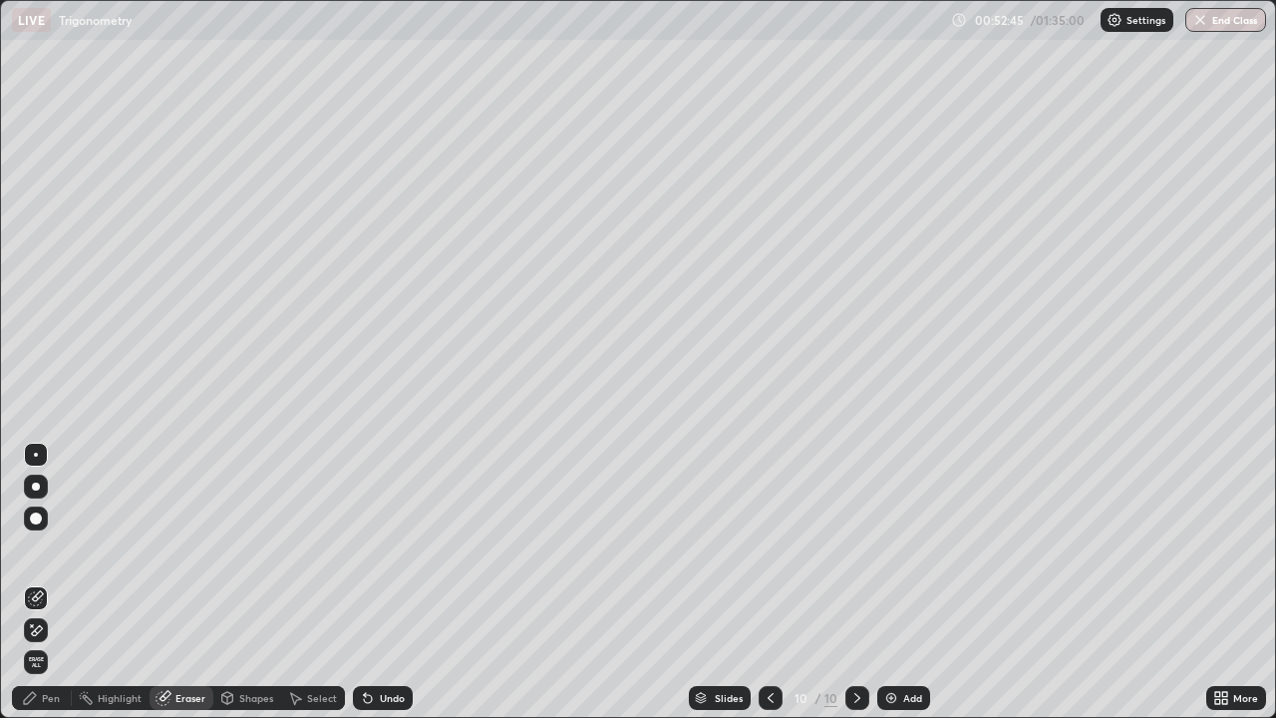
click at [50, 582] on div "Pen" at bounding box center [51, 698] width 18 height 10
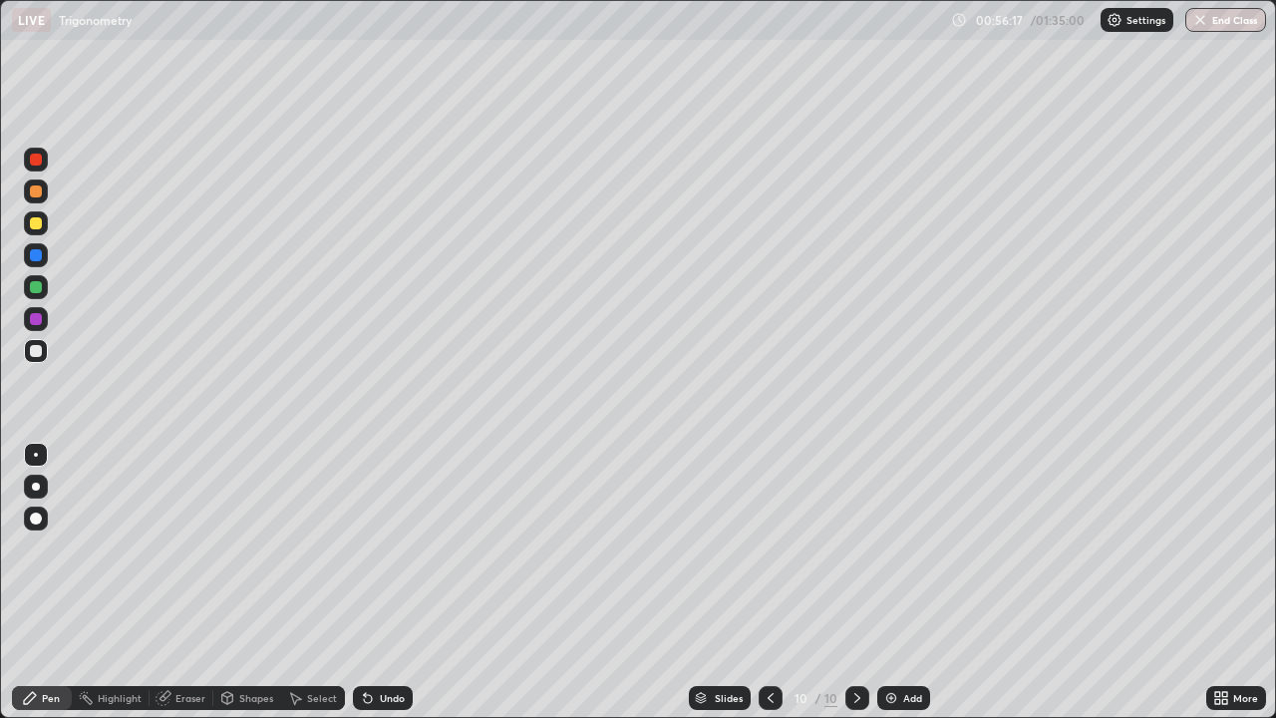
click at [35, 289] on div at bounding box center [36, 287] width 12 height 12
click at [900, 582] on div "Add" at bounding box center [903, 698] width 53 height 24
click at [388, 582] on div "Undo" at bounding box center [392, 698] width 25 height 10
click at [899, 582] on div "Add" at bounding box center [903, 698] width 53 height 24
click at [31, 349] on div at bounding box center [36, 351] width 12 height 12
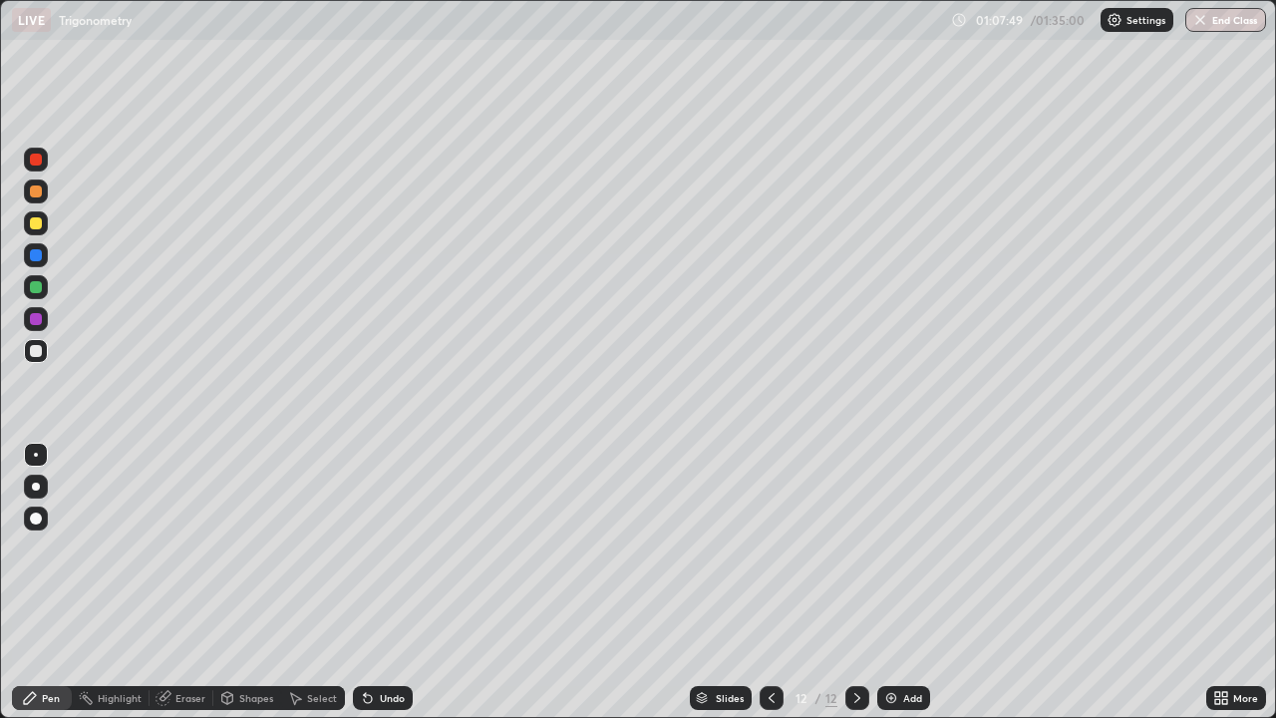
click at [387, 582] on div "Undo" at bounding box center [392, 698] width 25 height 10
click at [381, 582] on div "Undo" at bounding box center [379, 698] width 68 height 40
click at [772, 582] on icon at bounding box center [772, 698] width 6 height 10
click at [855, 582] on icon at bounding box center [857, 698] width 16 height 16
click at [1242, 24] on button "End Class" at bounding box center [1225, 20] width 81 height 24
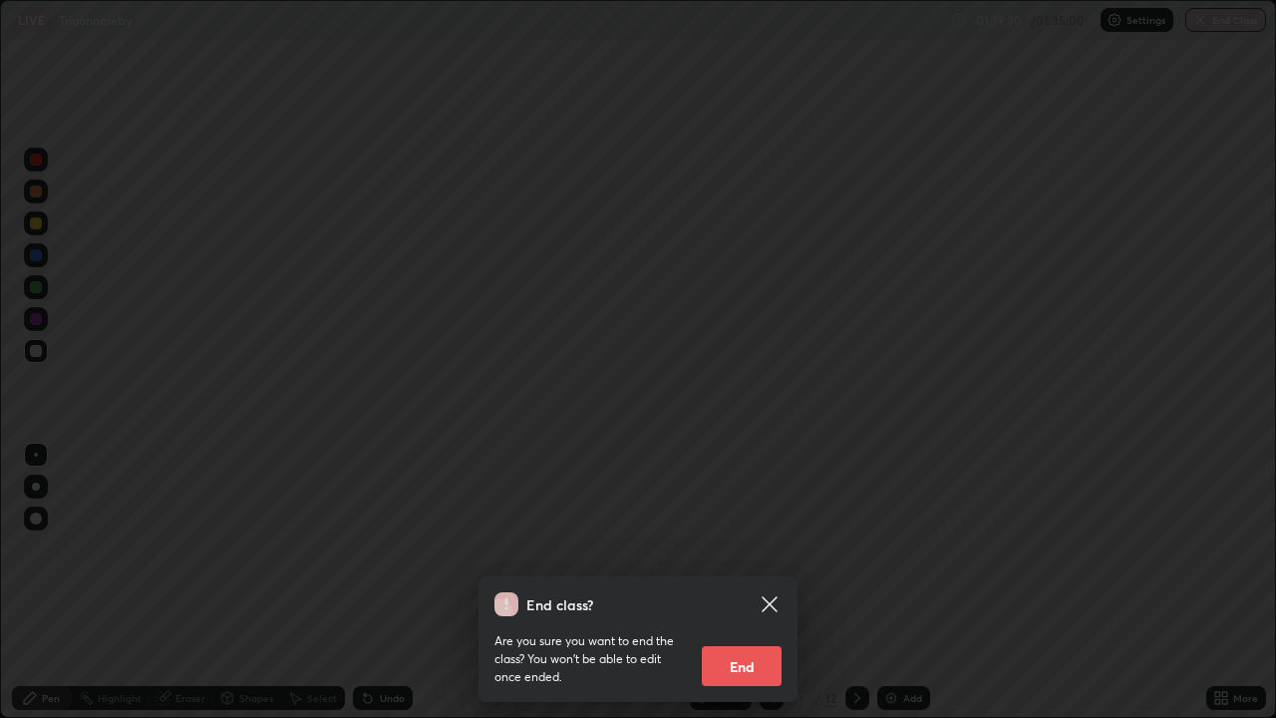
click at [741, 582] on button "End" at bounding box center [742, 666] width 80 height 40
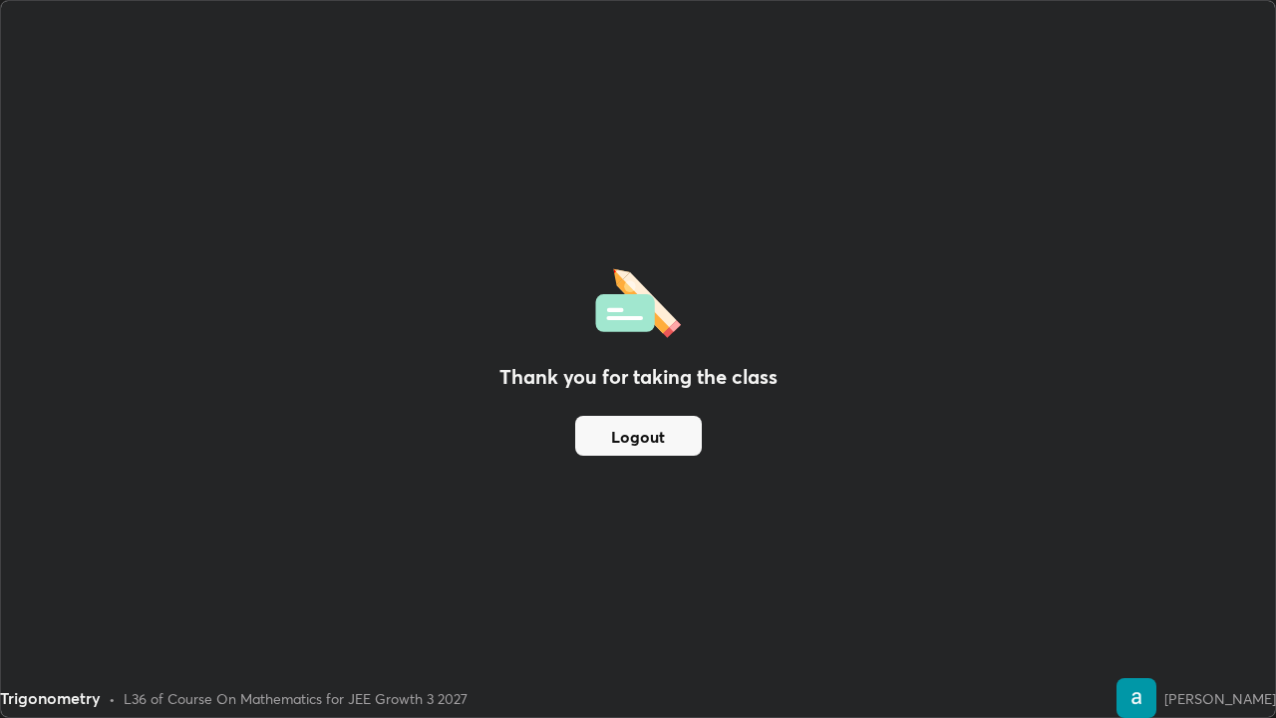
click at [655, 443] on button "Logout" at bounding box center [638, 436] width 127 height 40
click at [658, 438] on button "Logout" at bounding box center [638, 436] width 127 height 40
click at [640, 445] on button "Logout" at bounding box center [638, 436] width 127 height 40
